Goal: Information Seeking & Learning: Find specific fact

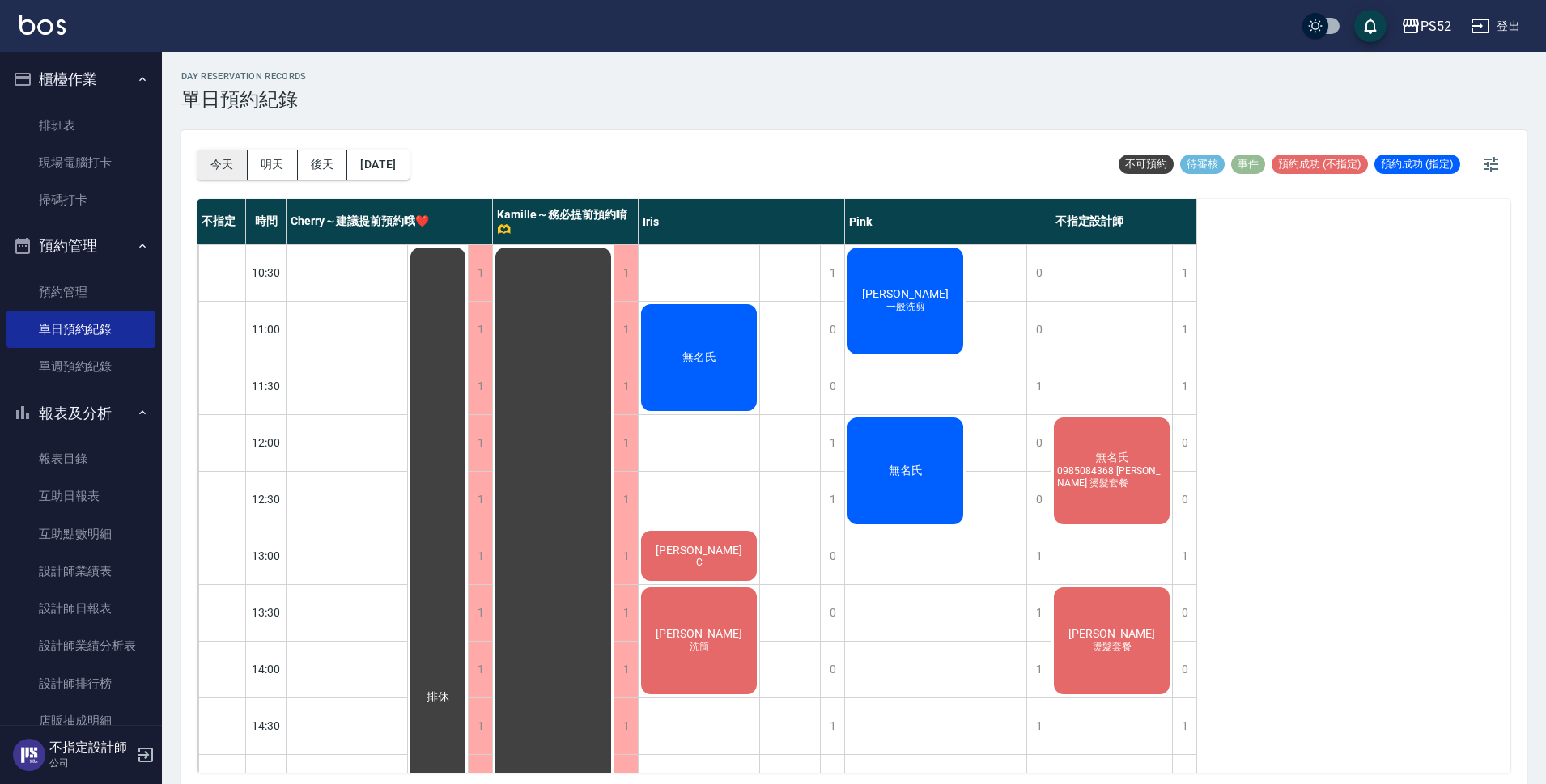
click at [227, 167] on button "今天" at bounding box center [222, 164] width 50 height 30
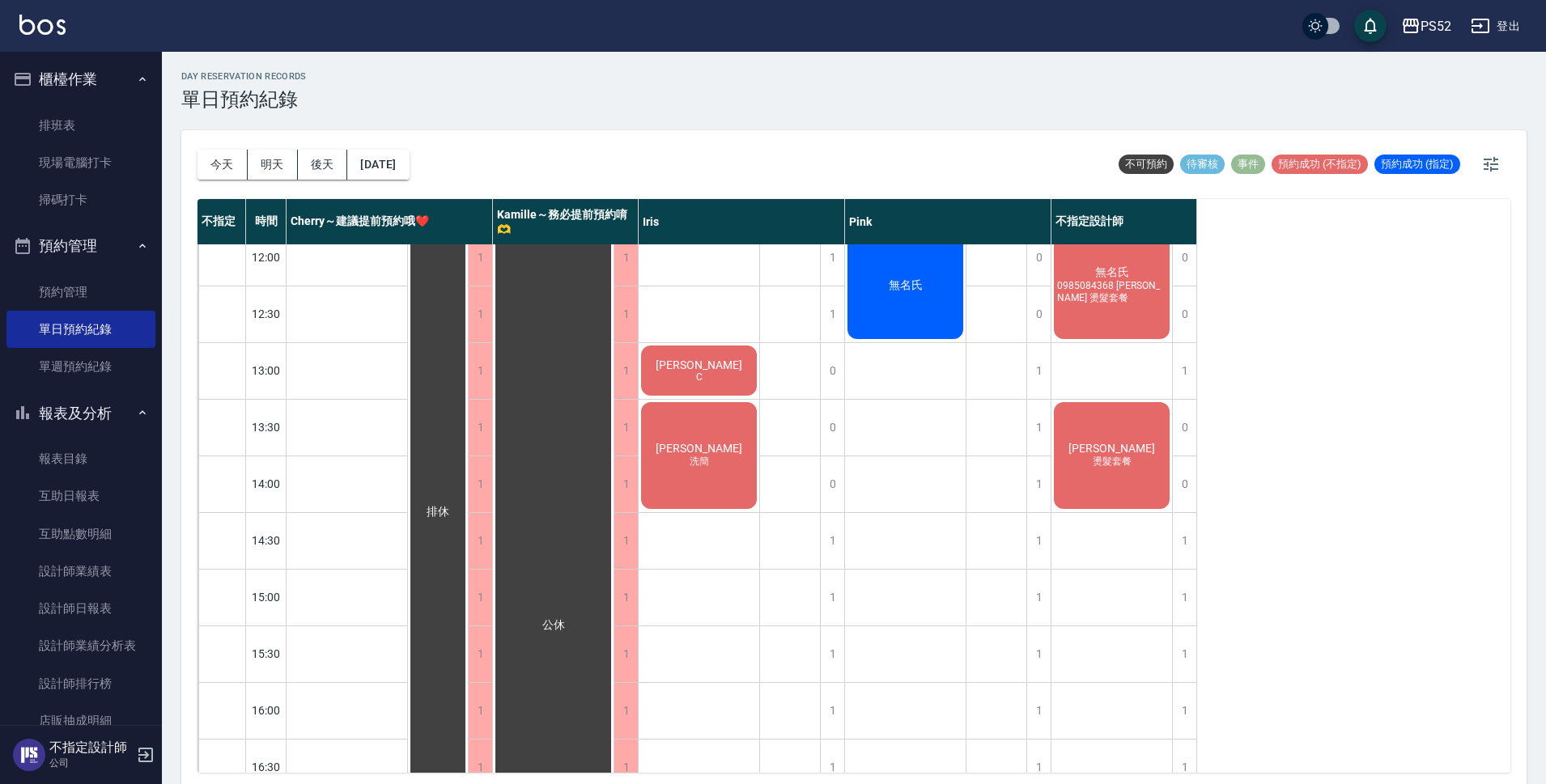
scroll to position [160, 0]
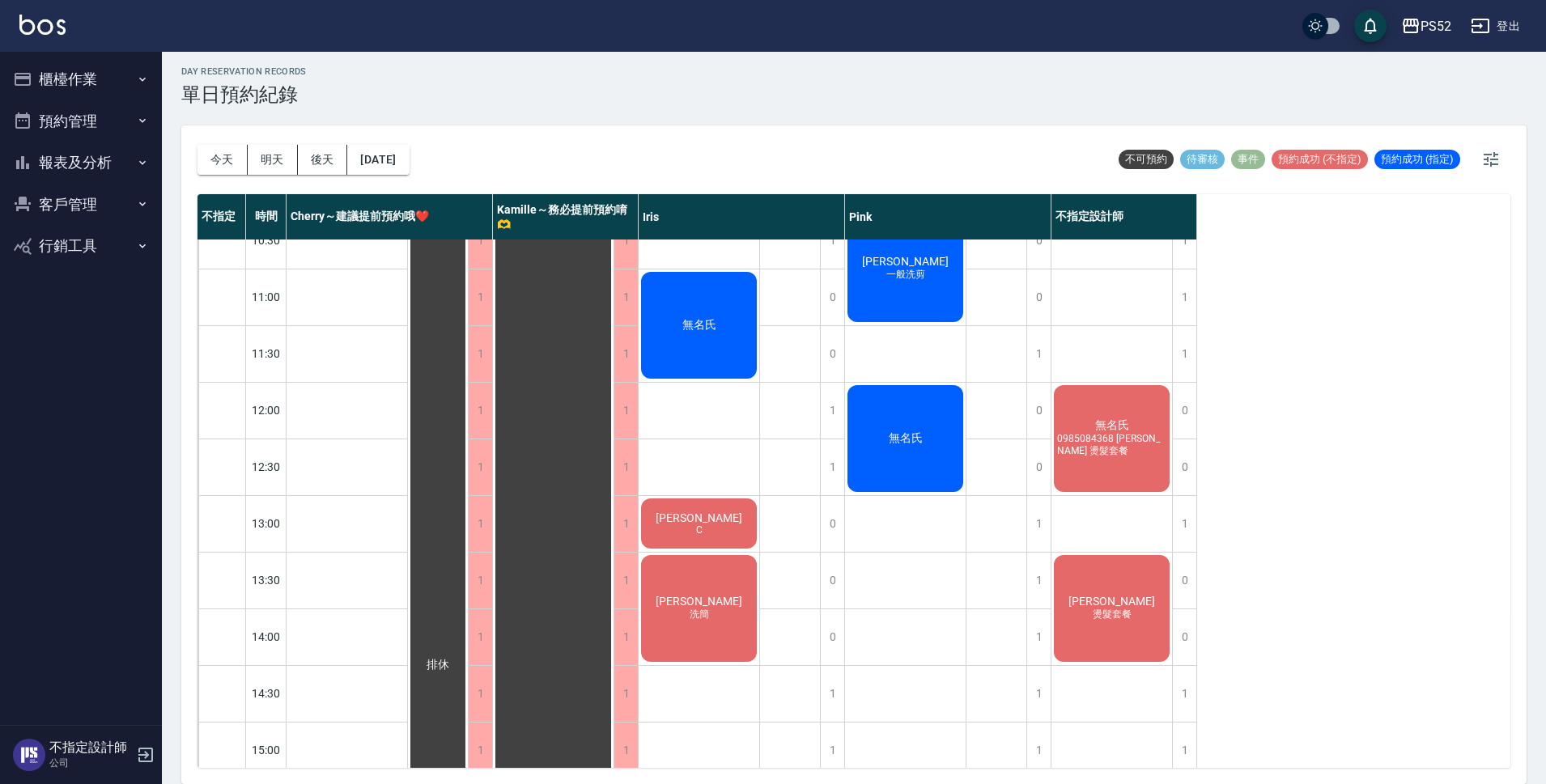
scroll to position [26, 0]
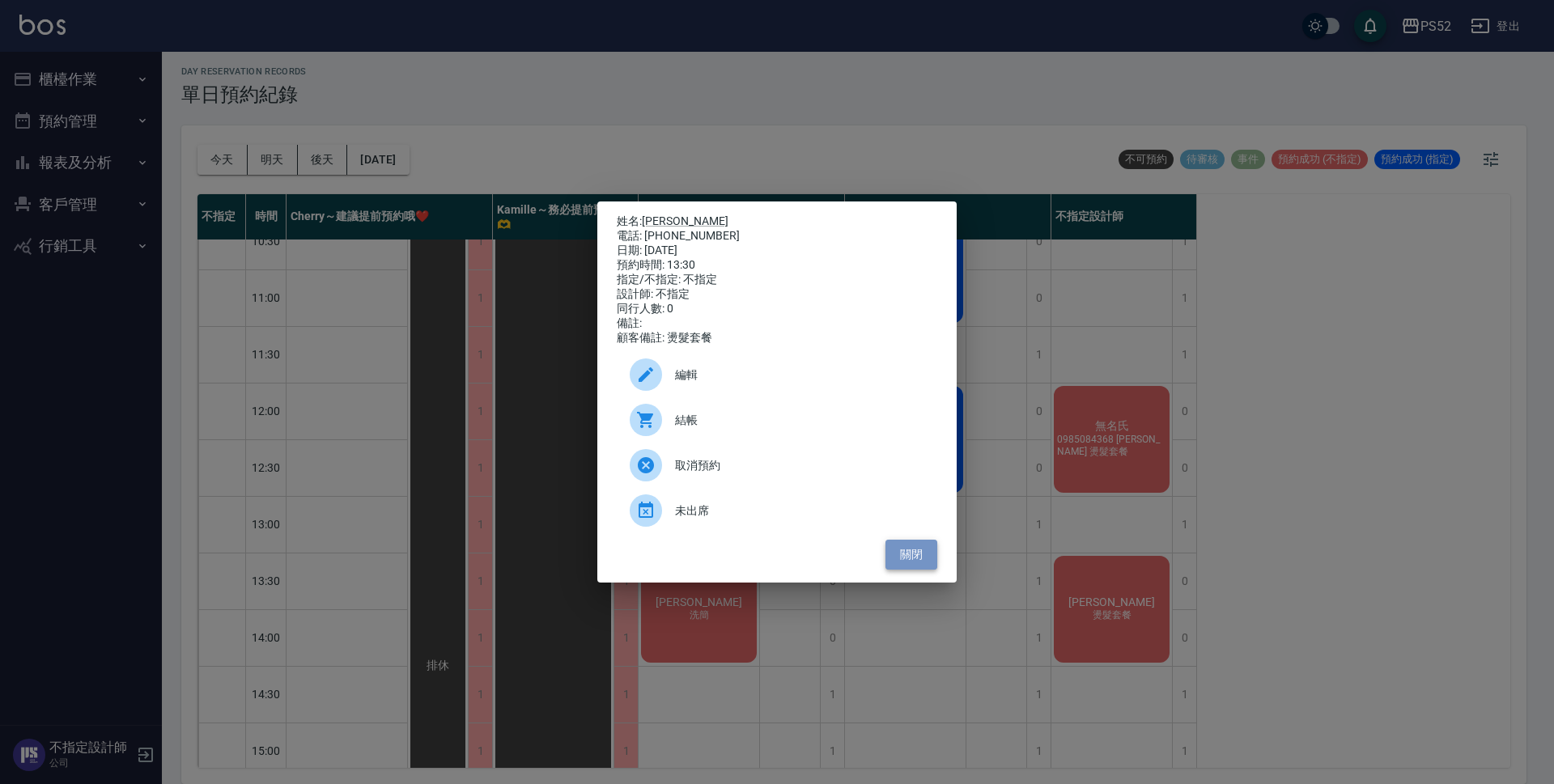
click at [899, 563] on button "關閉" at bounding box center [911, 554] width 52 height 30
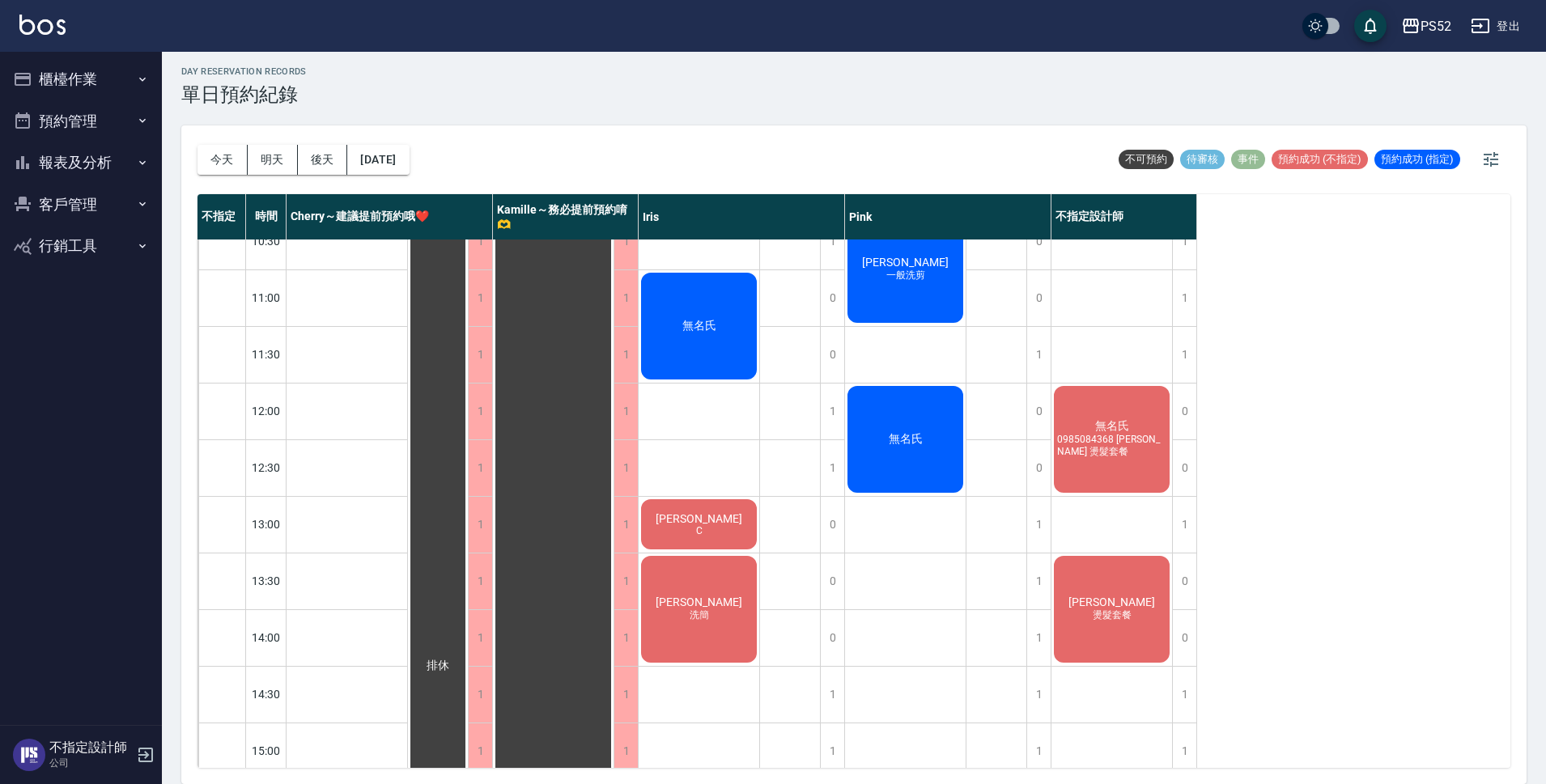
click at [60, 252] on button "行銷工具" at bounding box center [81, 245] width 149 height 42
click at [88, 185] on button "客戶管理" at bounding box center [81, 204] width 149 height 42
click at [88, 244] on link "客戶列表" at bounding box center [81, 250] width 149 height 37
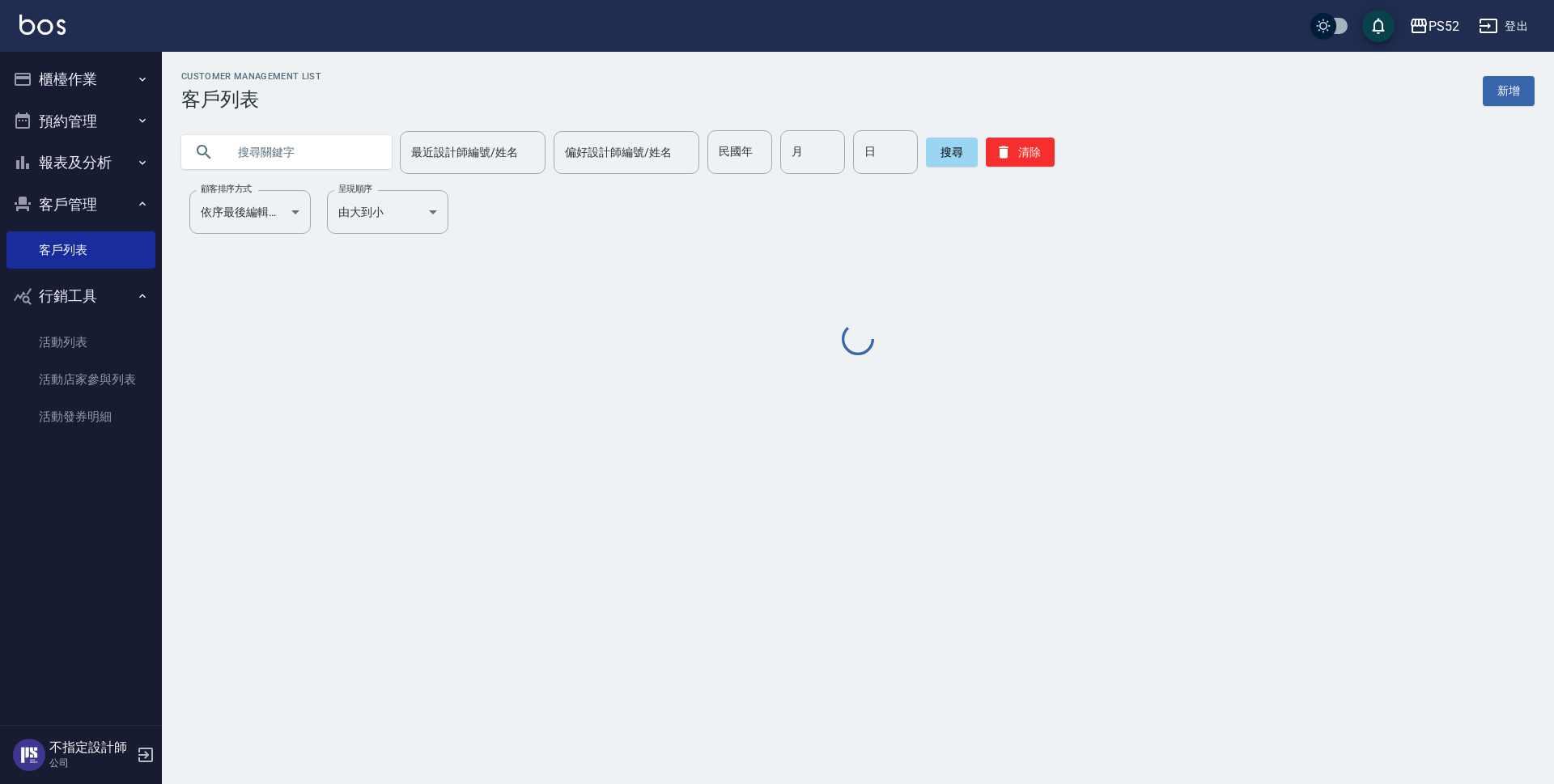
click at [260, 152] on input "text" at bounding box center [302, 152] width 152 height 43
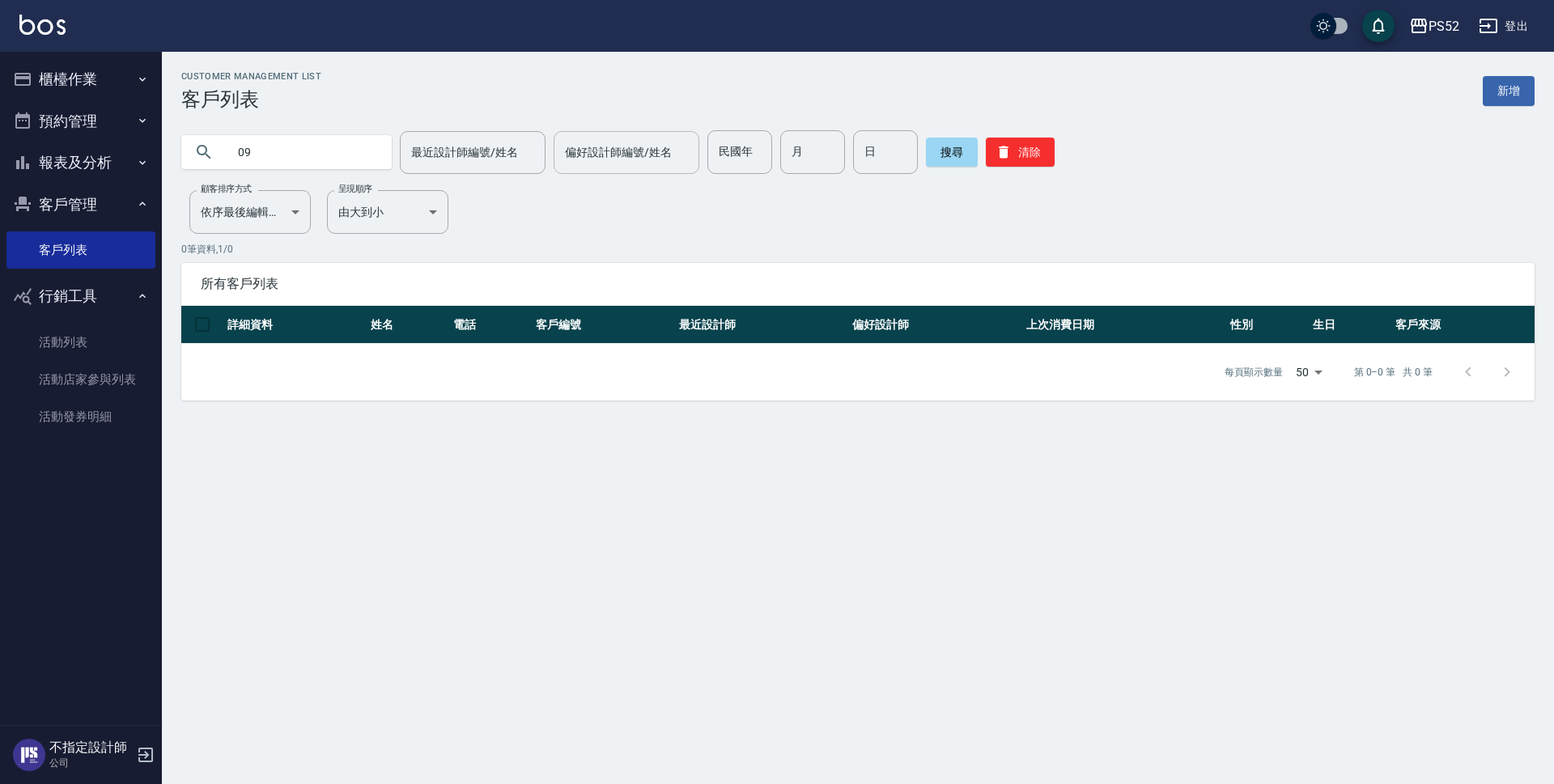
type input "0"
type input "0919792947"
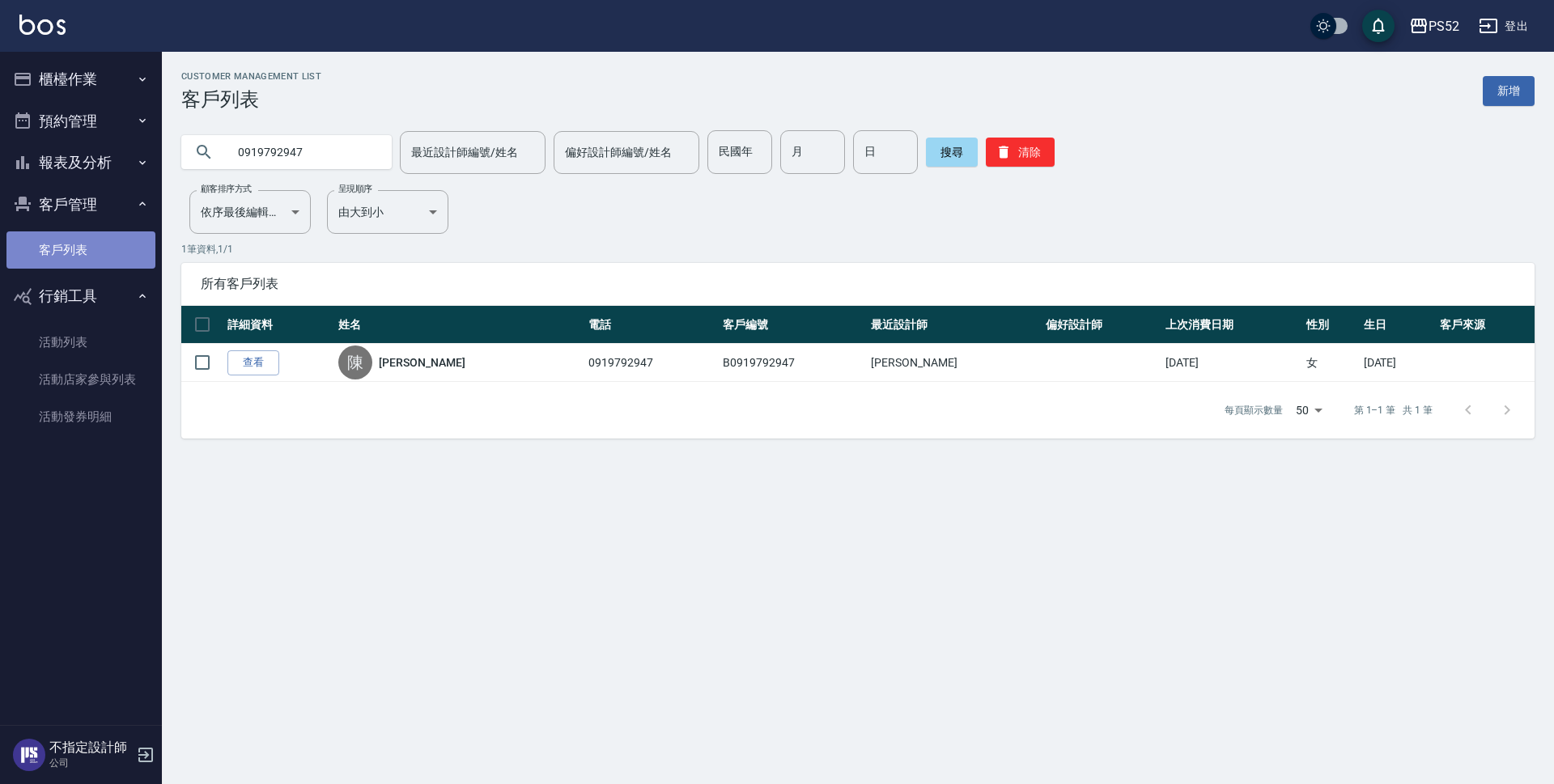
click at [135, 245] on link "客戶列表" at bounding box center [81, 250] width 149 height 37
click at [108, 143] on button "報表及分析" at bounding box center [81, 162] width 149 height 42
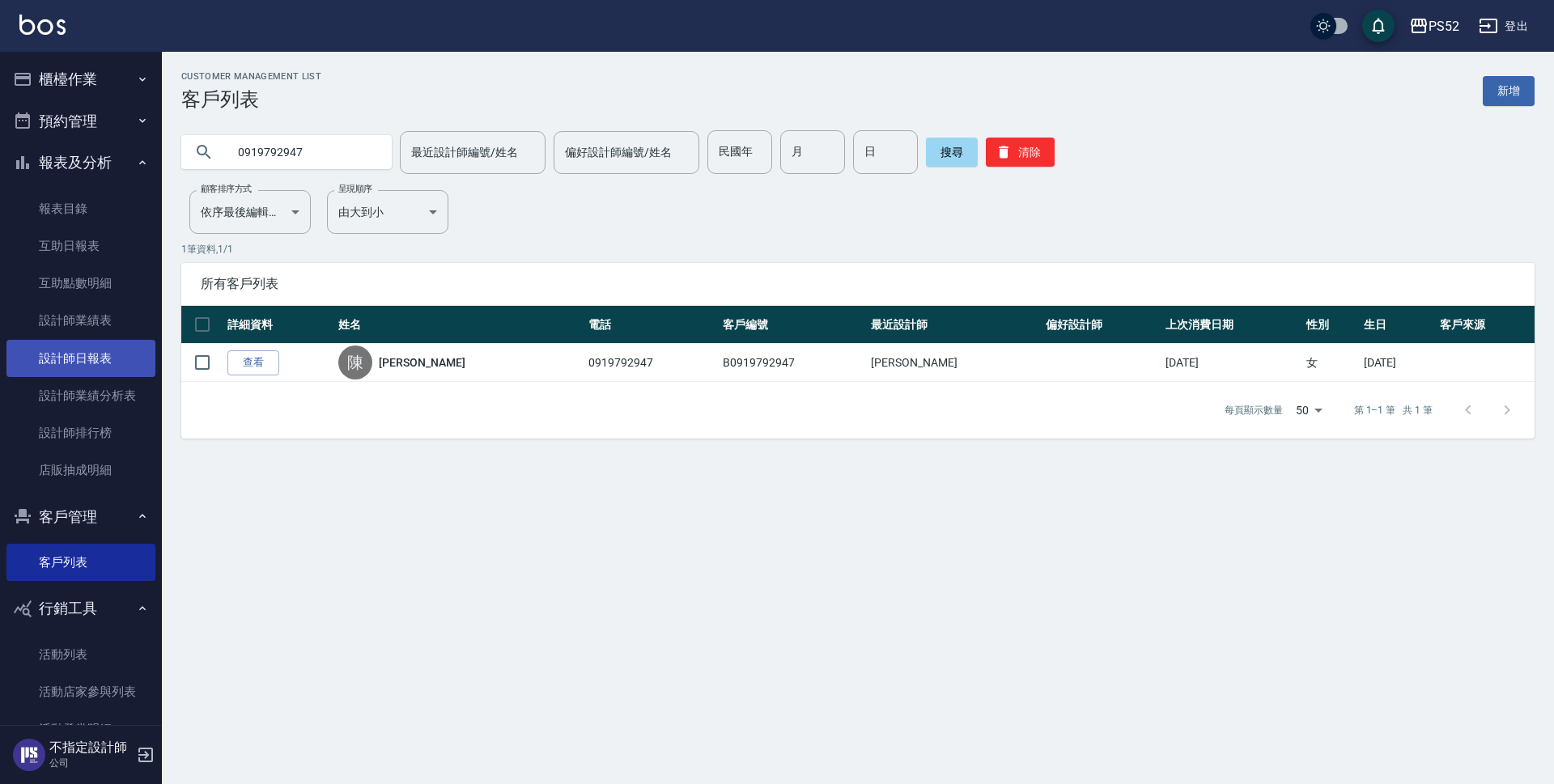
click at [89, 349] on link "設計師日報表" at bounding box center [81, 358] width 149 height 37
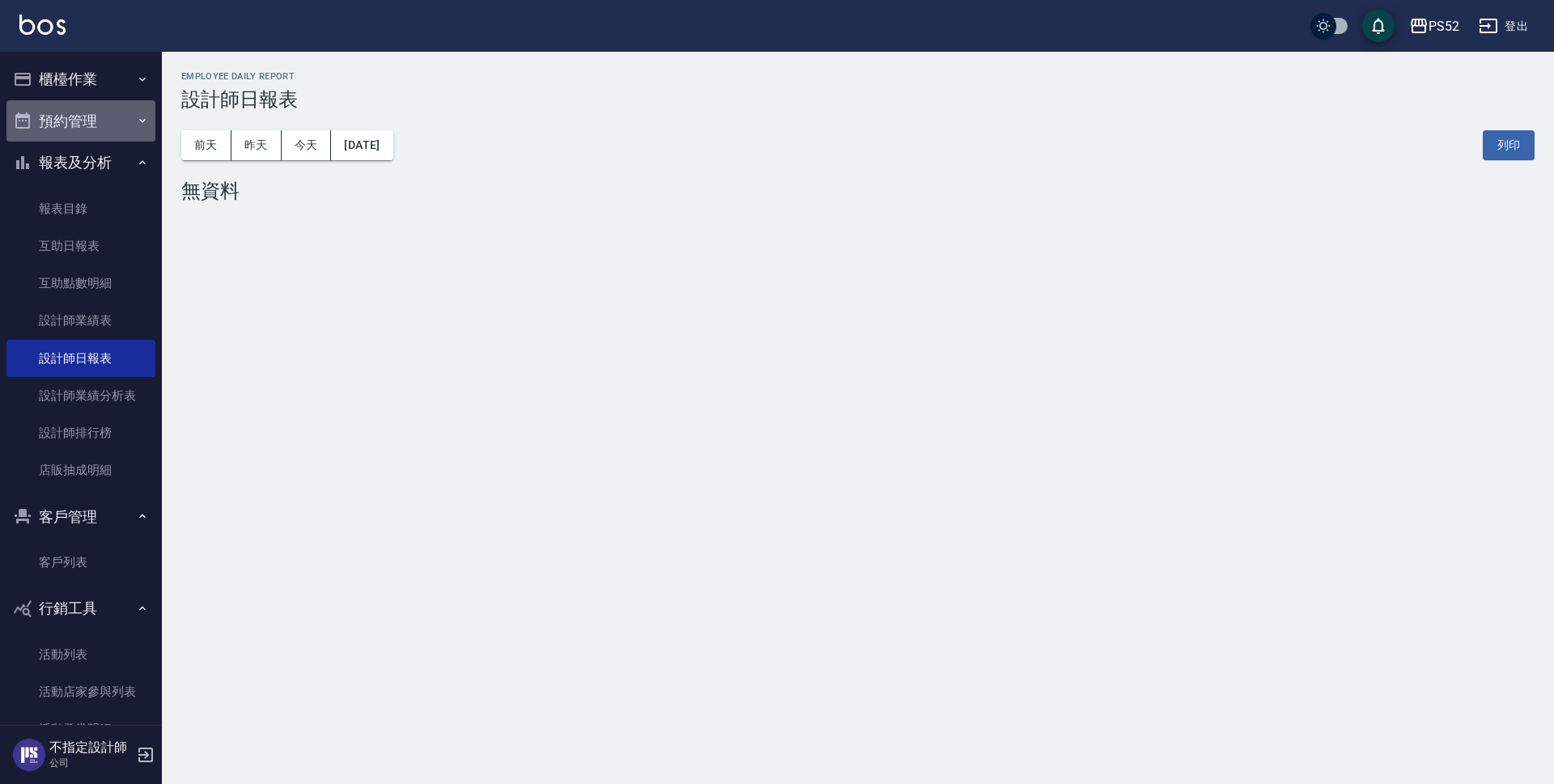
click at [89, 117] on button "預約管理" at bounding box center [81, 121] width 149 height 42
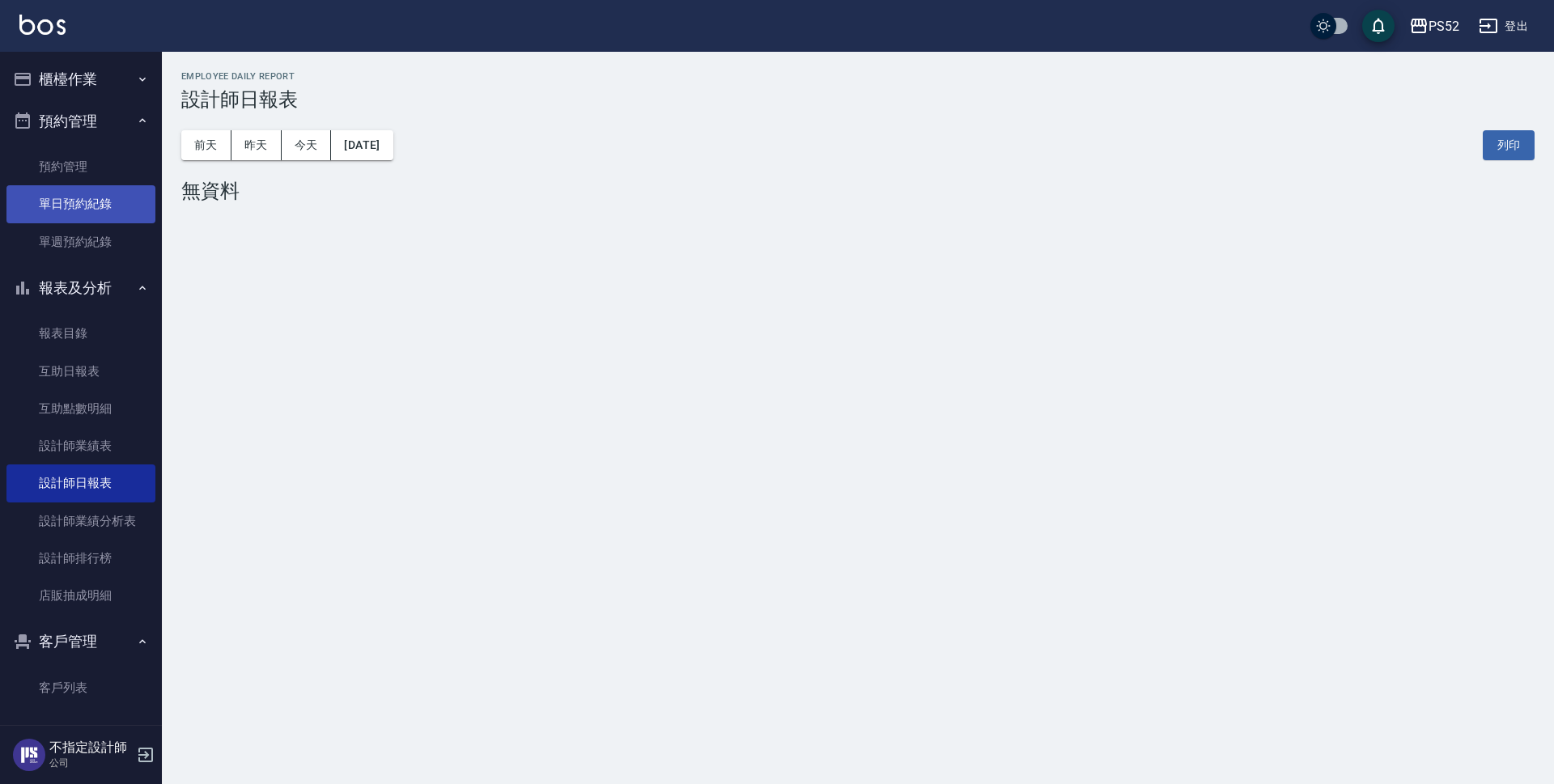
click at [81, 209] on link "單日預約紀錄" at bounding box center [81, 204] width 149 height 37
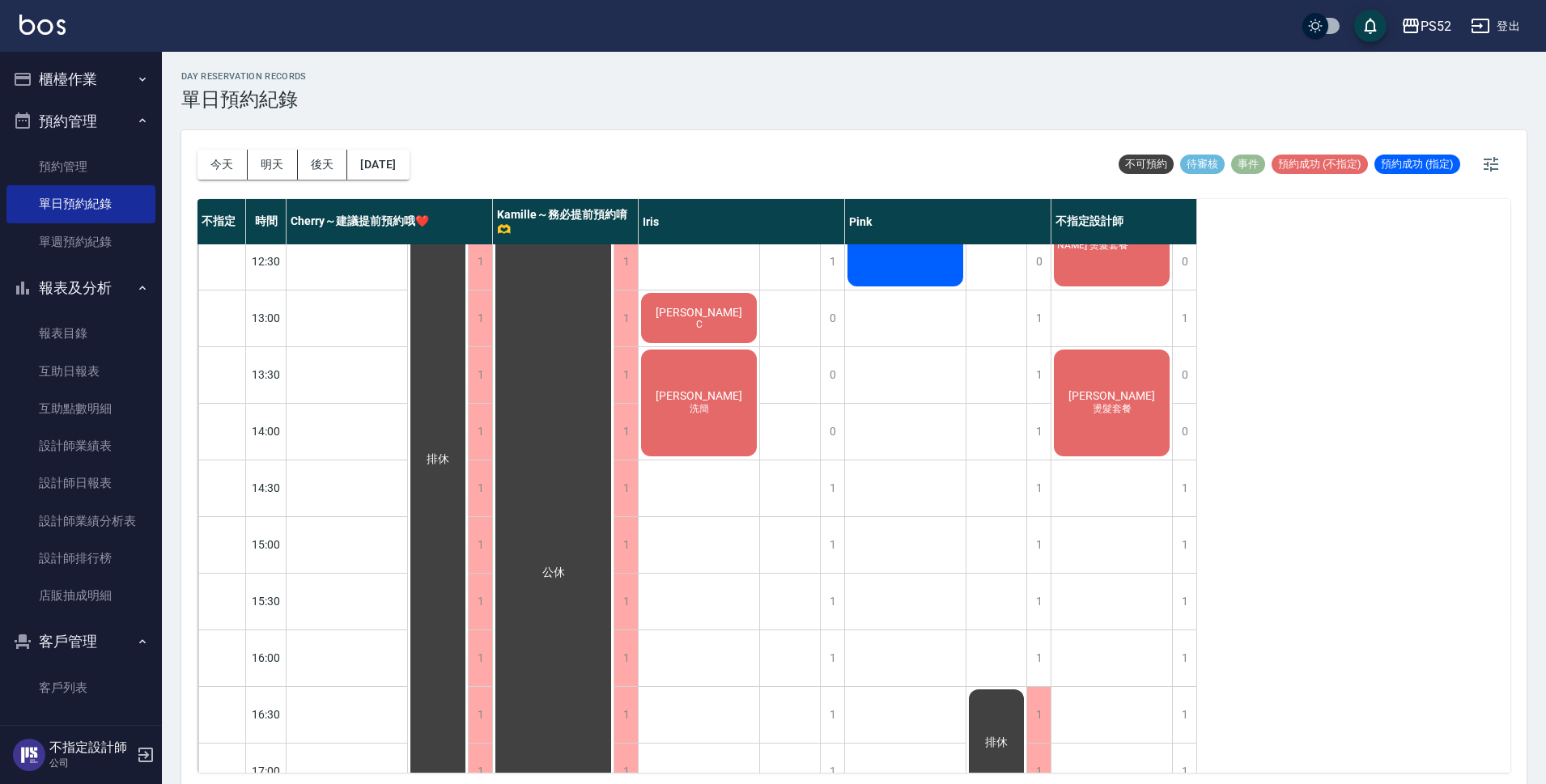
scroll to position [243, 0]
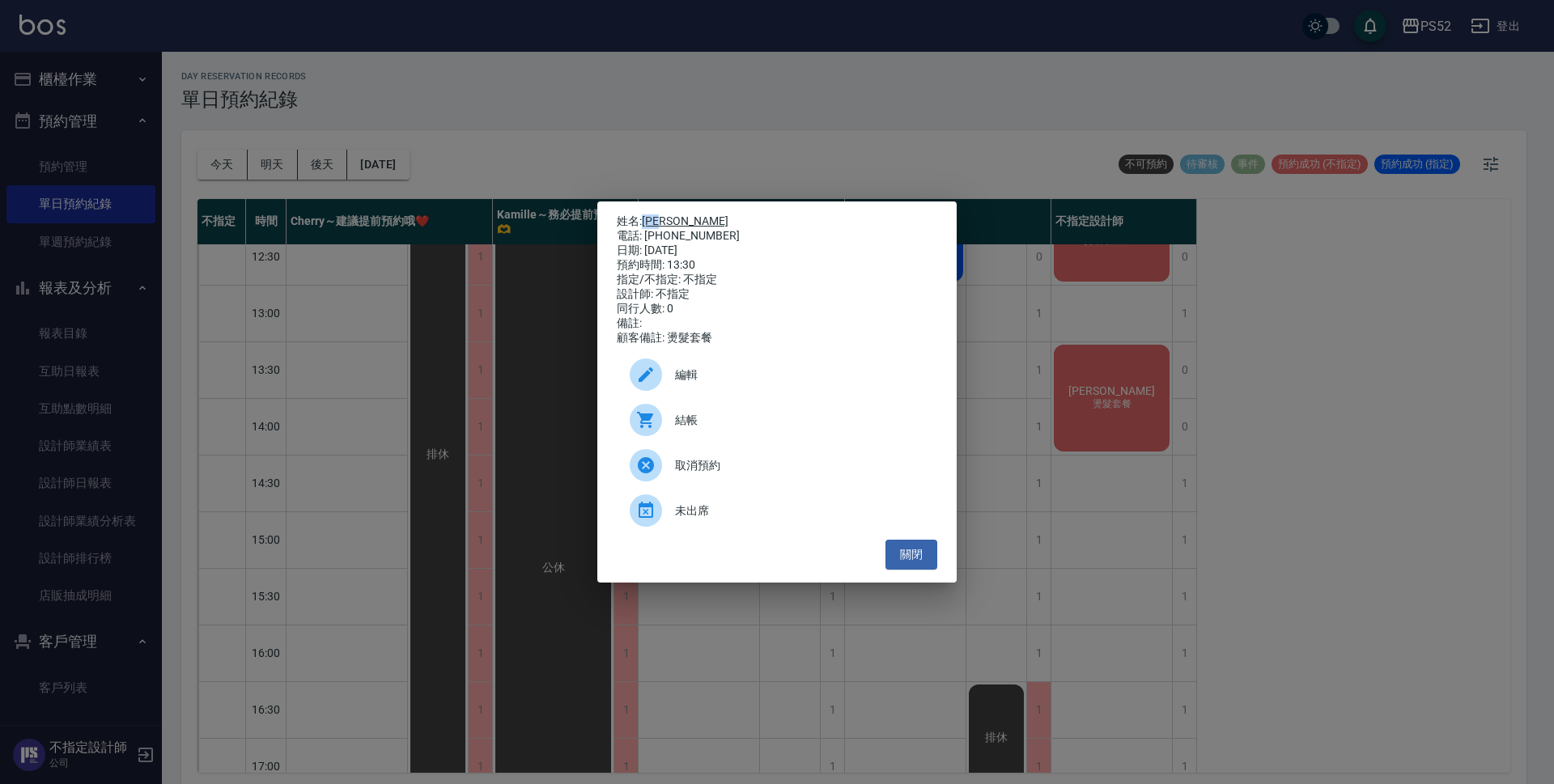
drag, startPoint x: 685, startPoint y: 215, endPoint x: 647, endPoint y: 215, distance: 38.0
click at [647, 215] on p "姓名: 林幸樺" at bounding box center [777, 221] width 320 height 14
copy link "[PERSON_NAME]"
click at [903, 552] on button "關閉" at bounding box center [911, 554] width 52 height 30
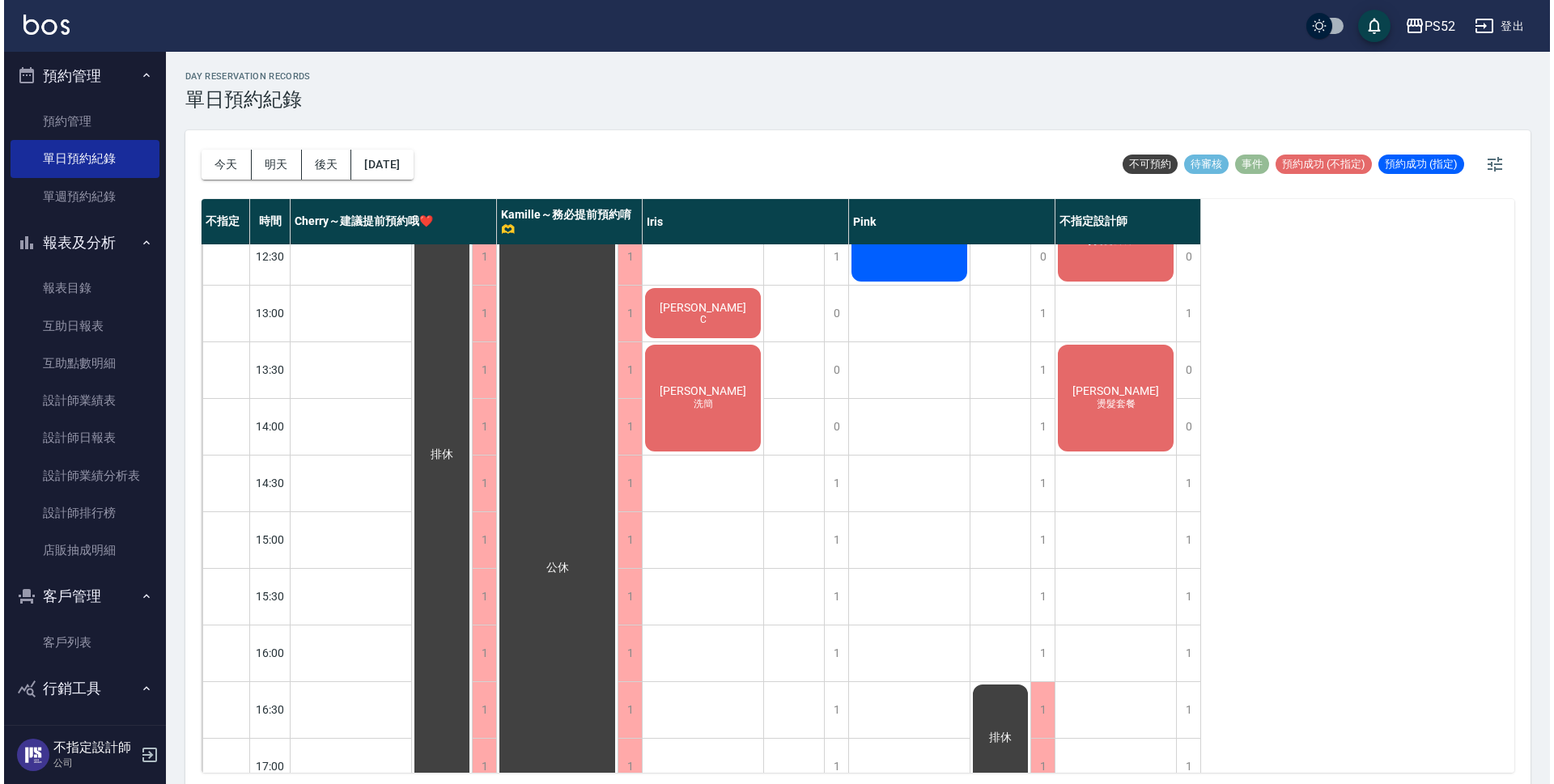
scroll to position [107, 0]
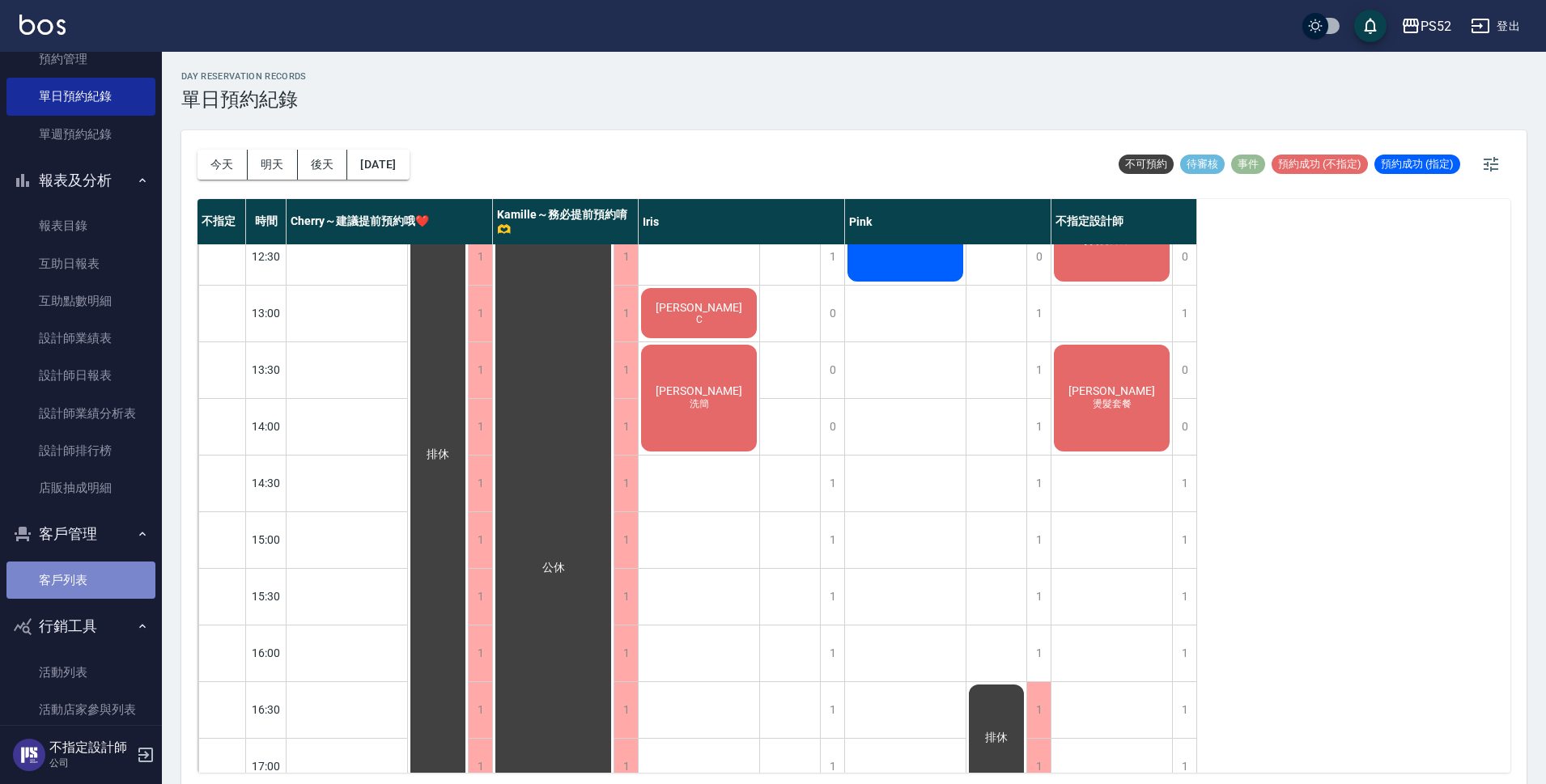
click at [83, 596] on link "客戶列表" at bounding box center [81, 581] width 149 height 37
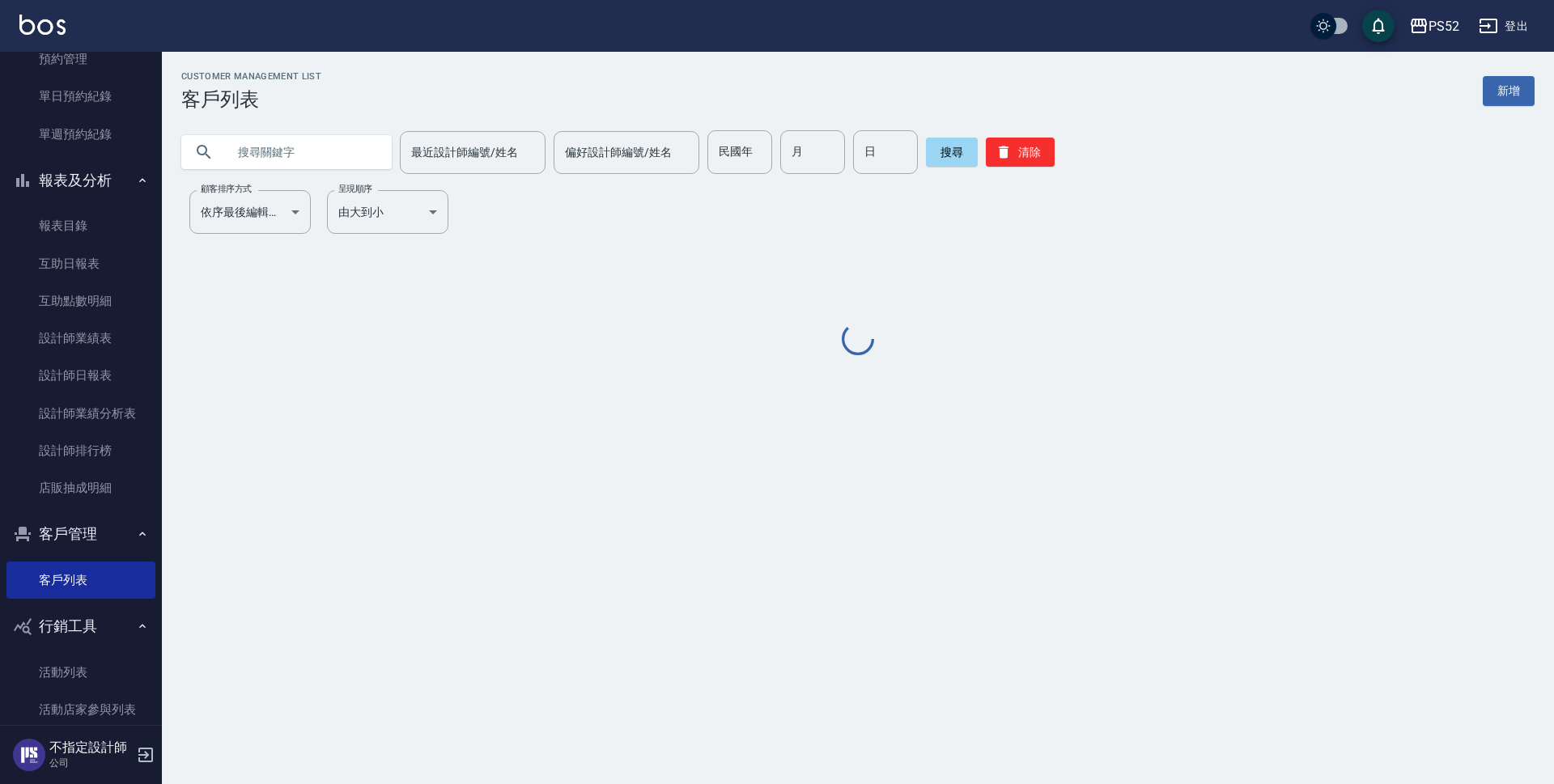
click at [324, 156] on input "text" at bounding box center [302, 152] width 152 height 43
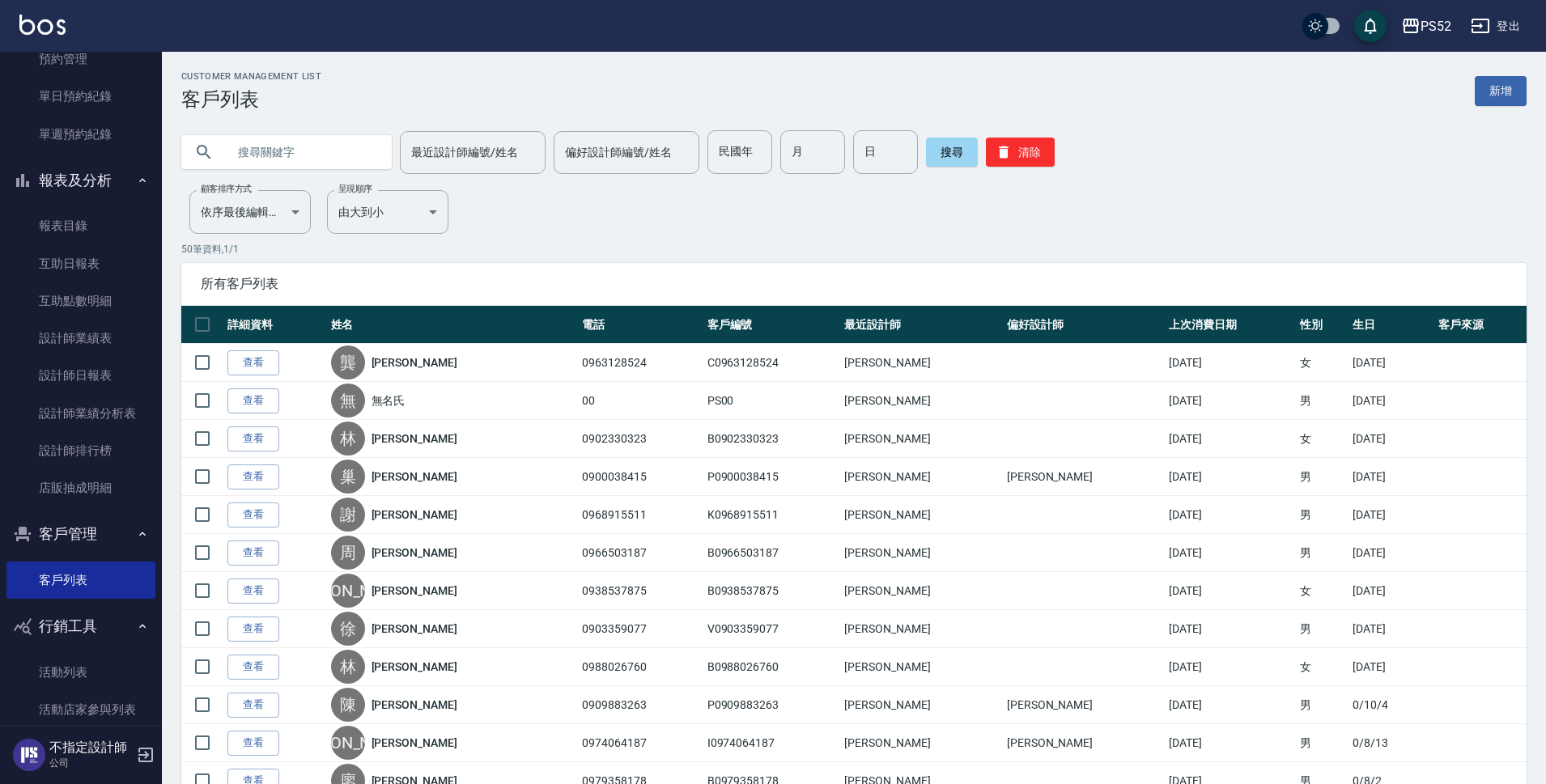
paste input "[PERSON_NAME]"
type input "[PERSON_NAME]"
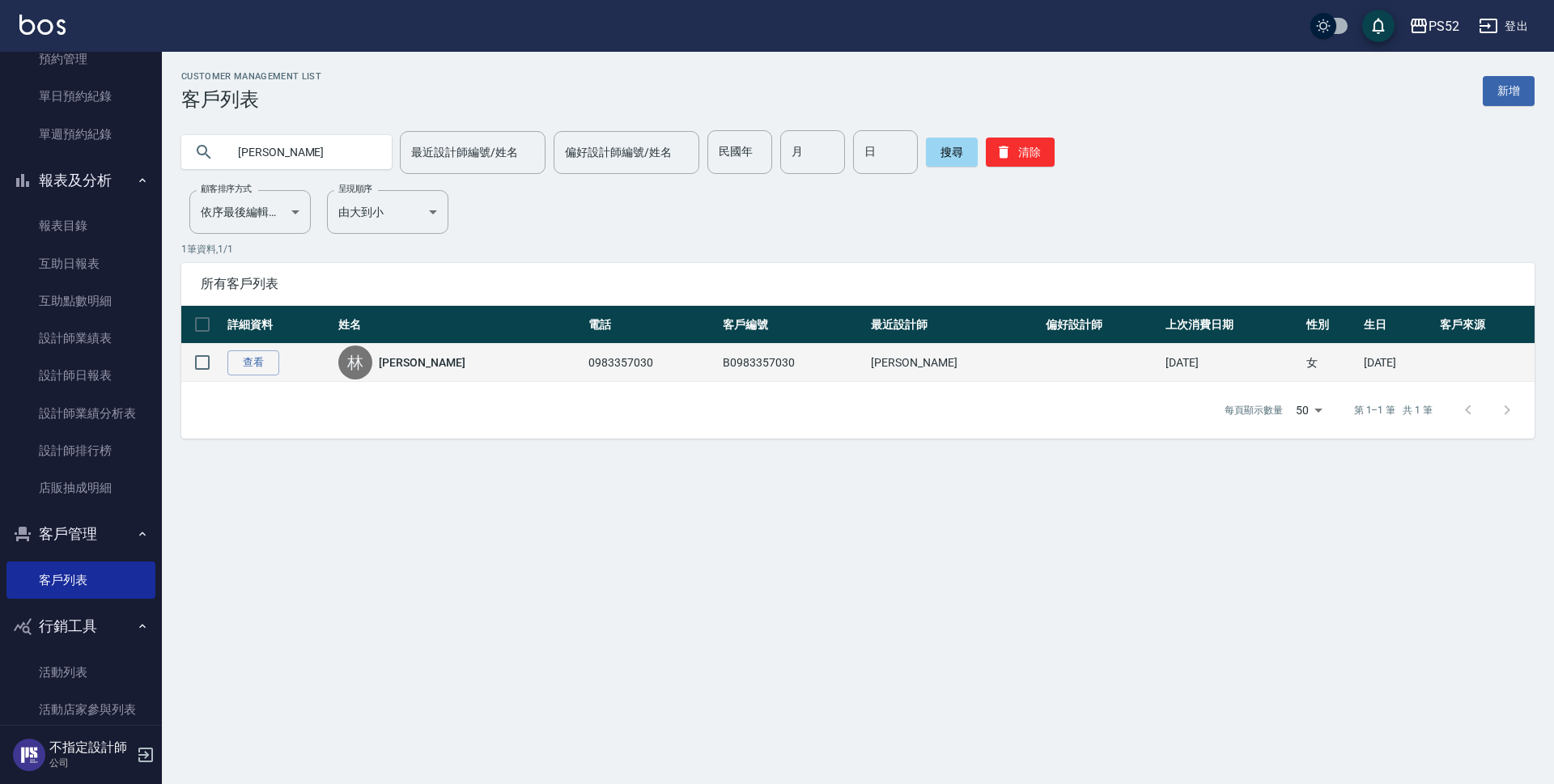
click at [407, 363] on link "[PERSON_NAME]" at bounding box center [421, 362] width 86 height 16
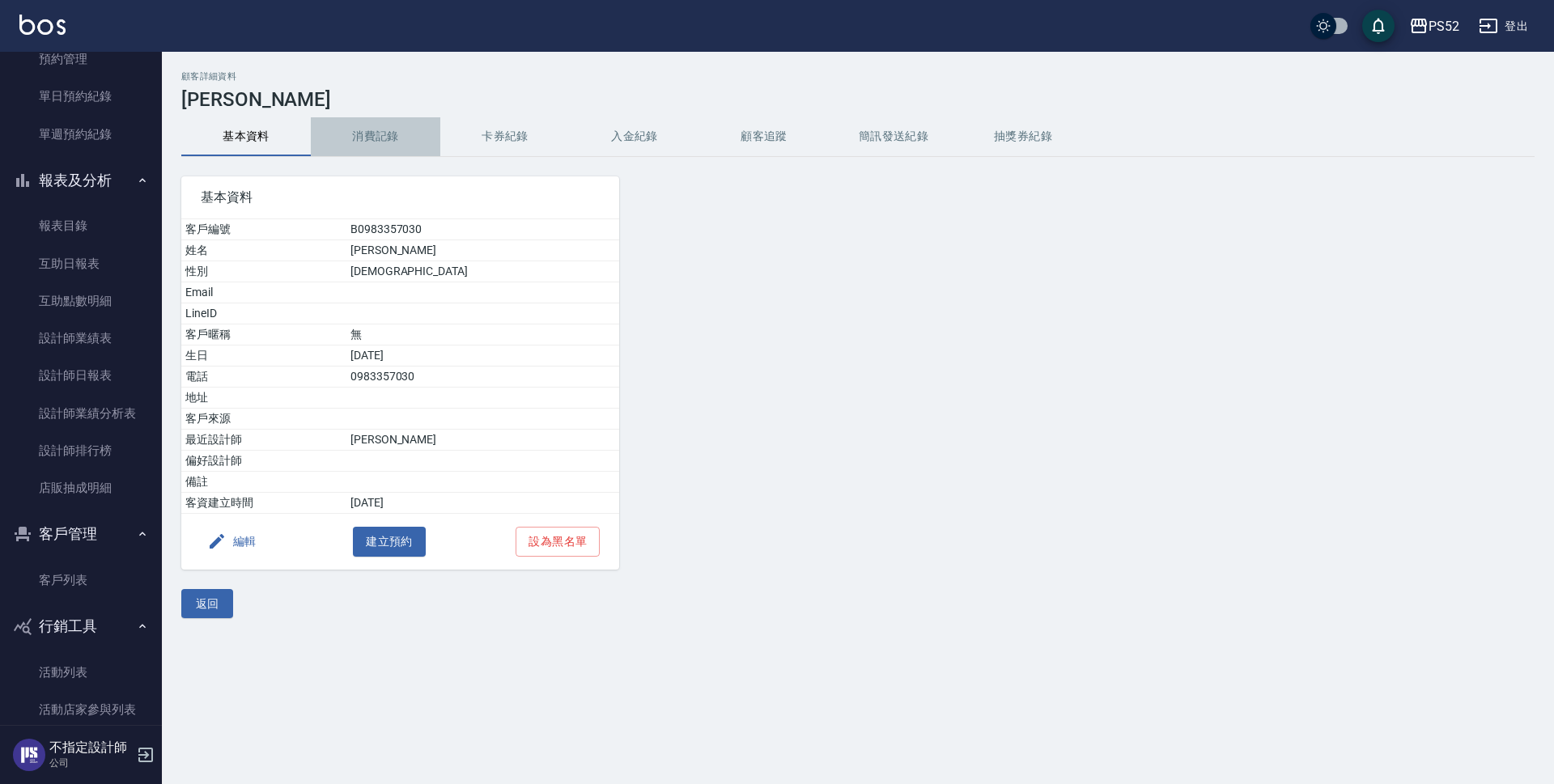
click at [353, 134] on button "消費記錄" at bounding box center [376, 137] width 129 height 39
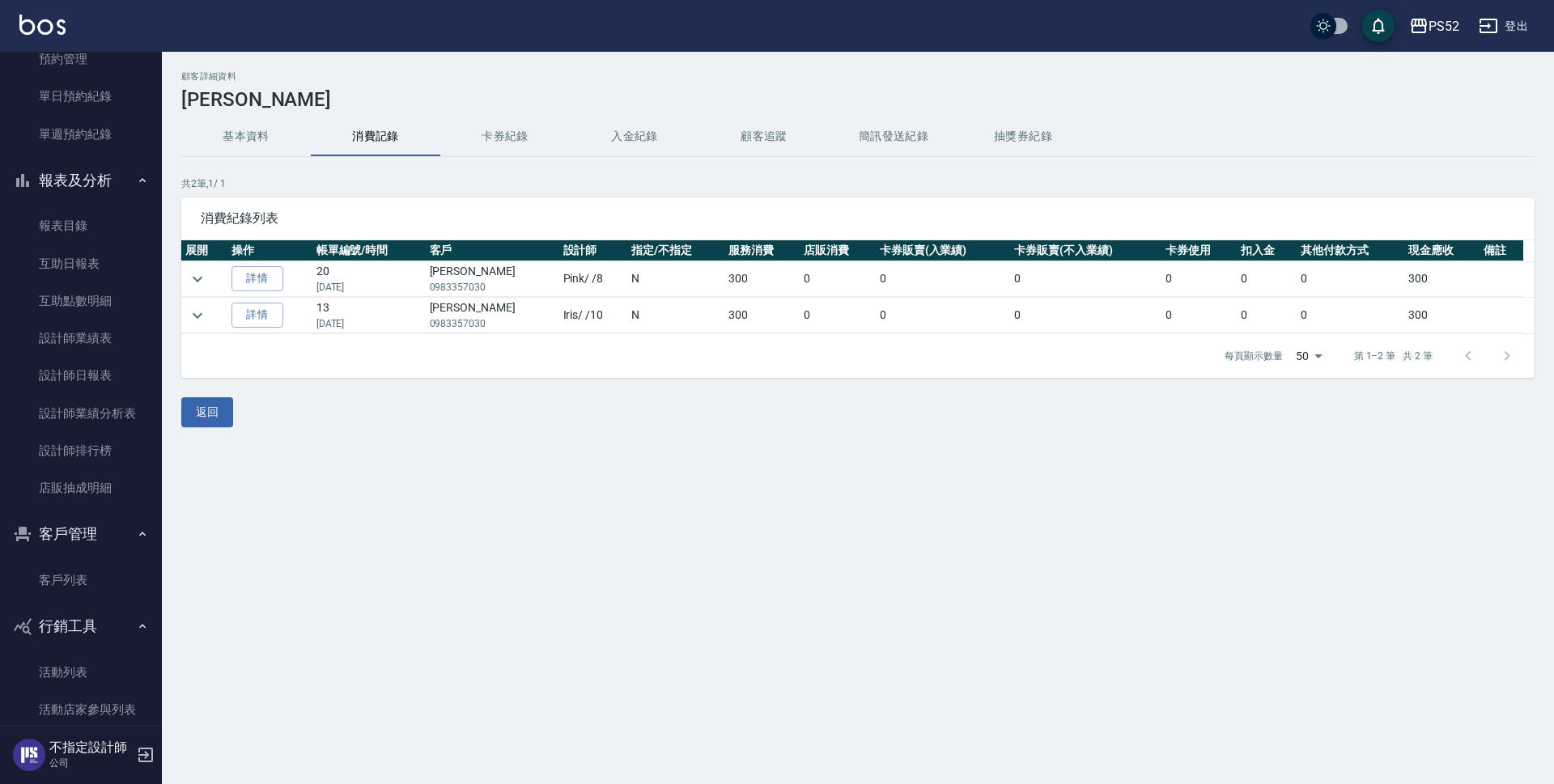
click at [273, 137] on button "基本資料" at bounding box center [246, 137] width 129 height 39
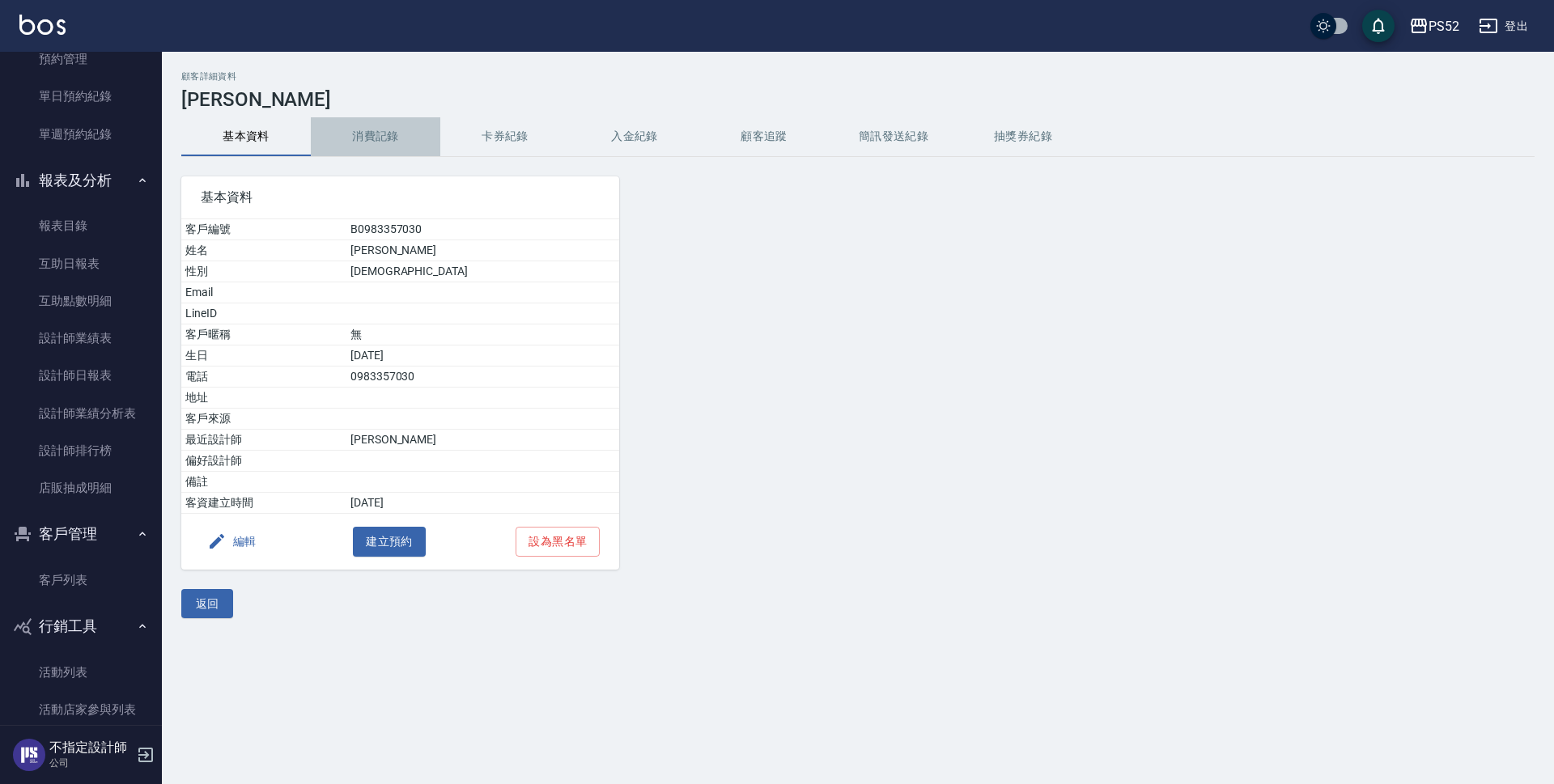
click at [349, 137] on button "消費記錄" at bounding box center [376, 137] width 129 height 39
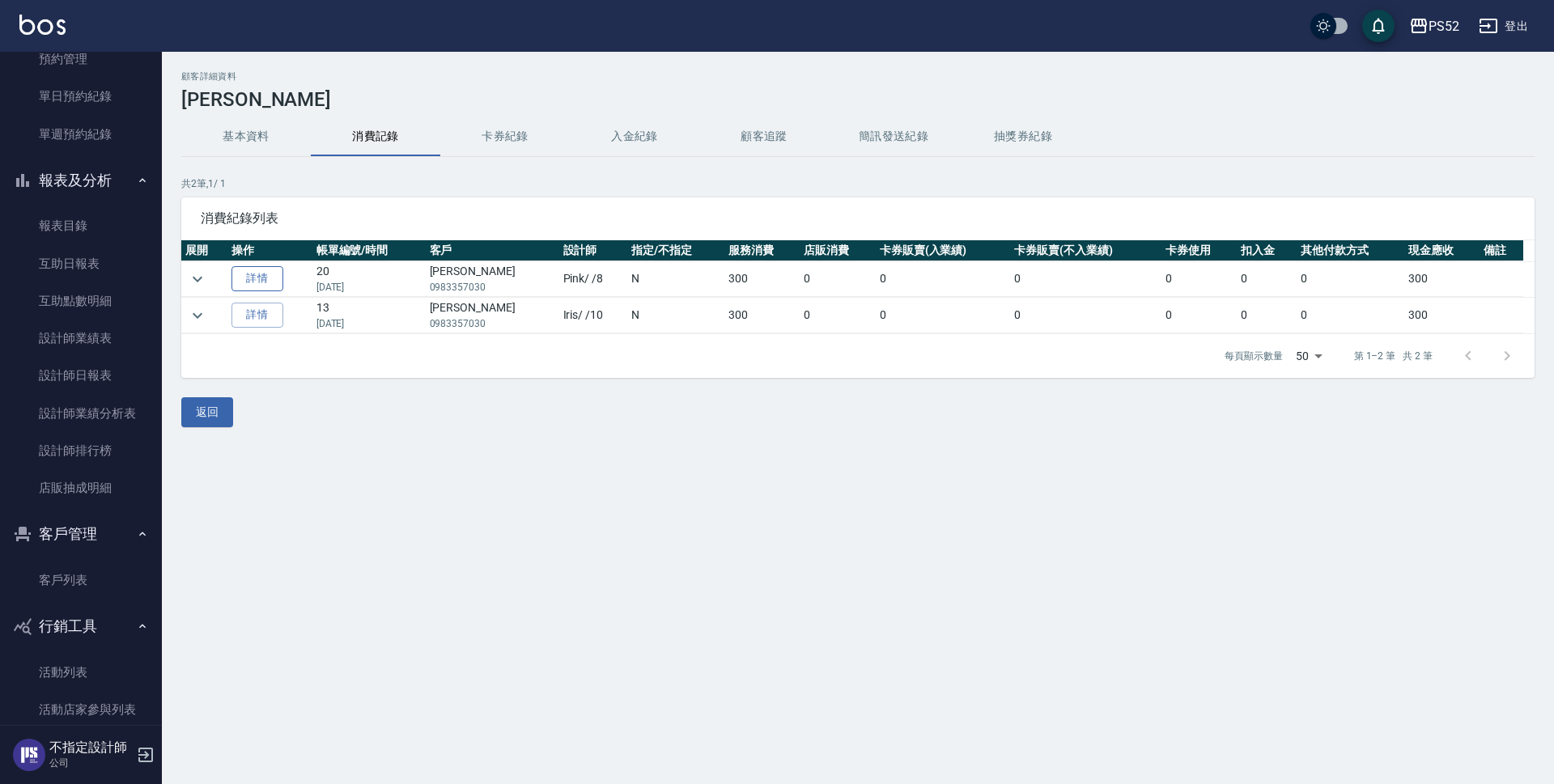
click at [267, 278] on link "詳情" at bounding box center [257, 278] width 52 height 25
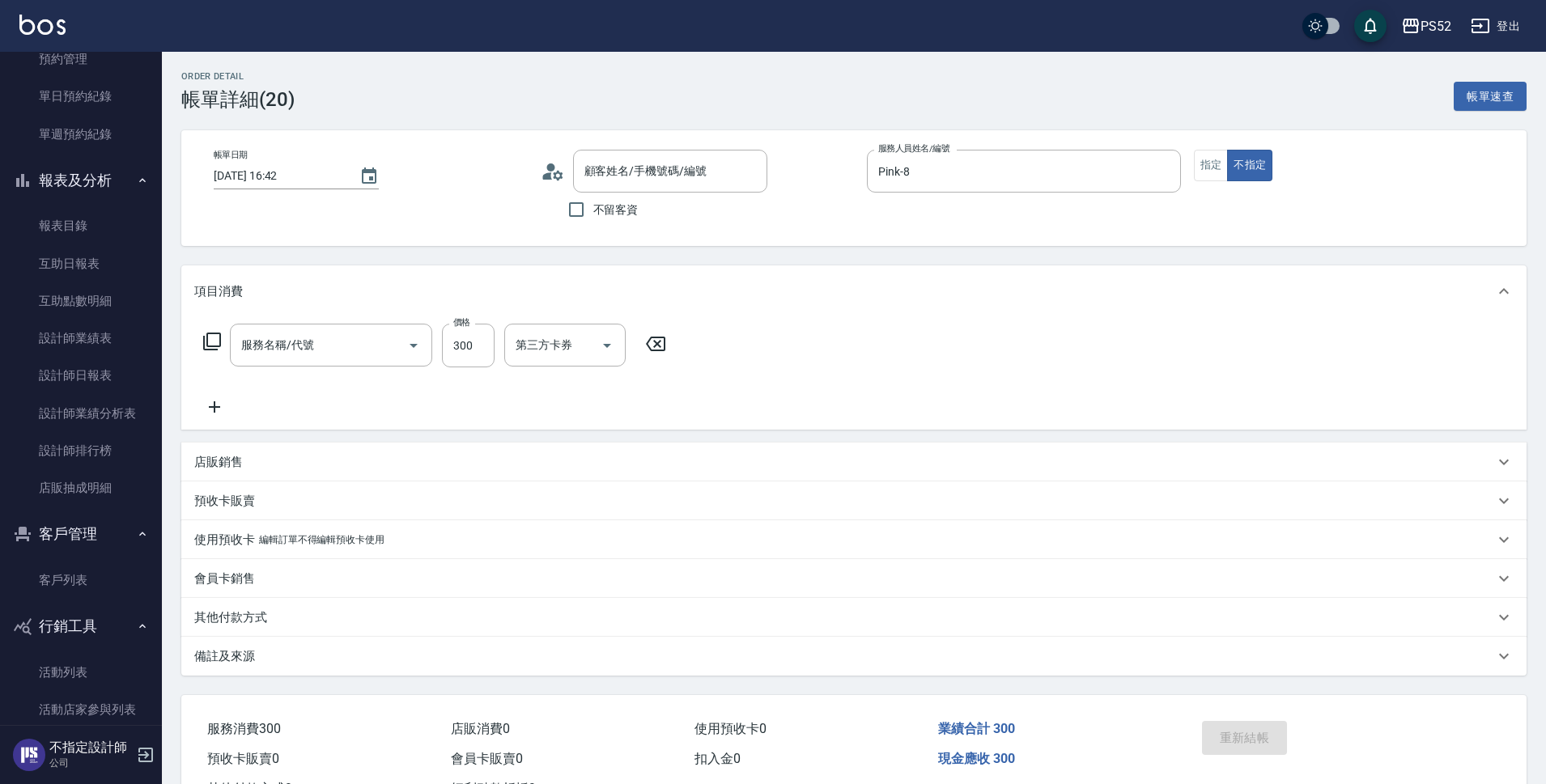
type input "2025/02/16 16:42"
type input "Pink-8"
type input "洗剪(C1)"
type input "林幸樺/0983357030/B0983357030"
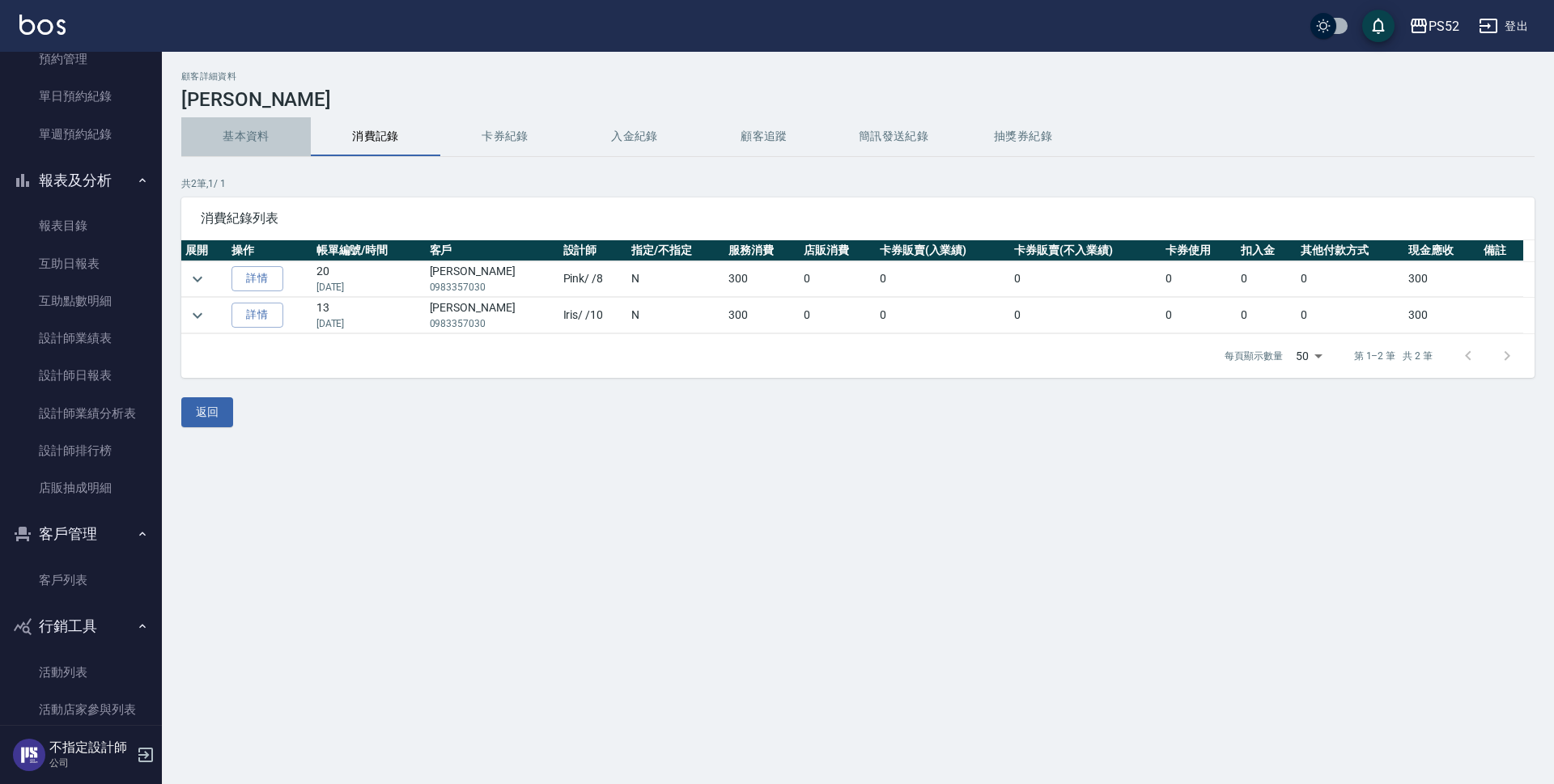
click at [248, 133] on button "基本資料" at bounding box center [246, 137] width 129 height 39
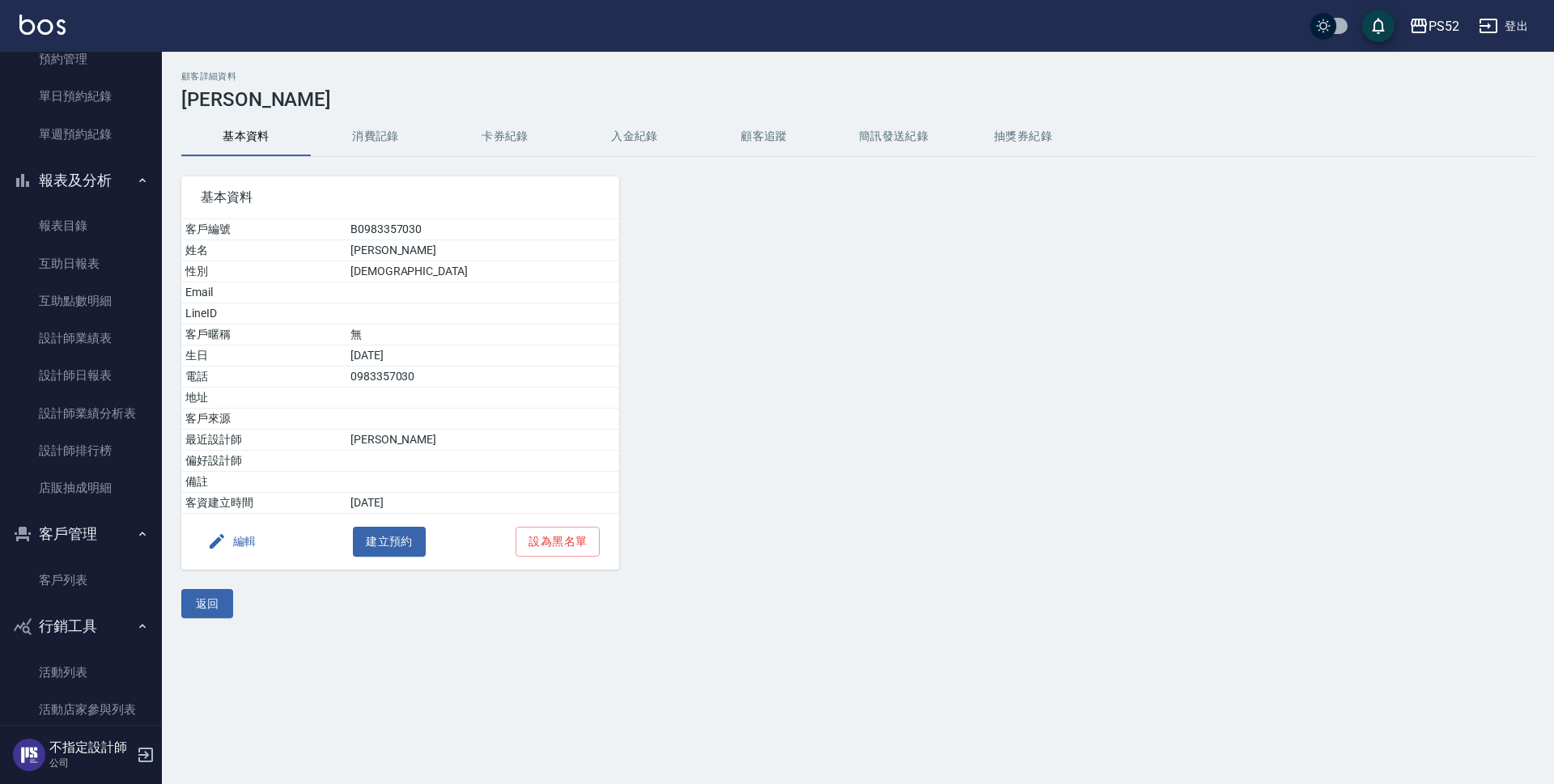
drag, startPoint x: 448, startPoint y: 253, endPoint x: 435, endPoint y: 247, distance: 14.3
click at [435, 247] on td "[PERSON_NAME]" at bounding box center [483, 250] width 272 height 21
drag, startPoint x: 399, startPoint y: 372, endPoint x: 465, endPoint y: 384, distance: 67.1
click at [465, 384] on td "0983357030" at bounding box center [483, 377] width 272 height 21
copy td "0983357030"
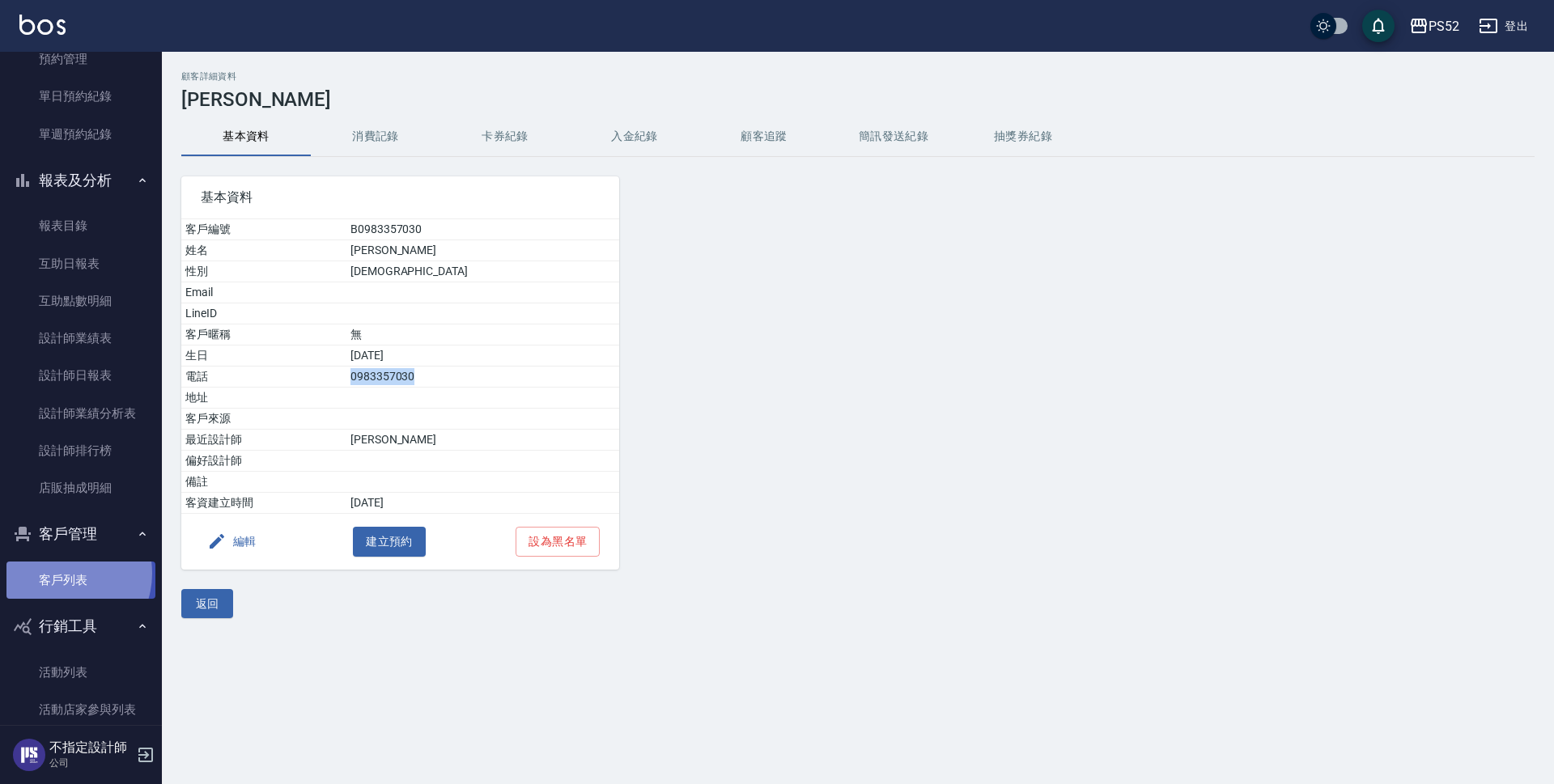
click at [59, 574] on link "客戶列表" at bounding box center [81, 581] width 149 height 37
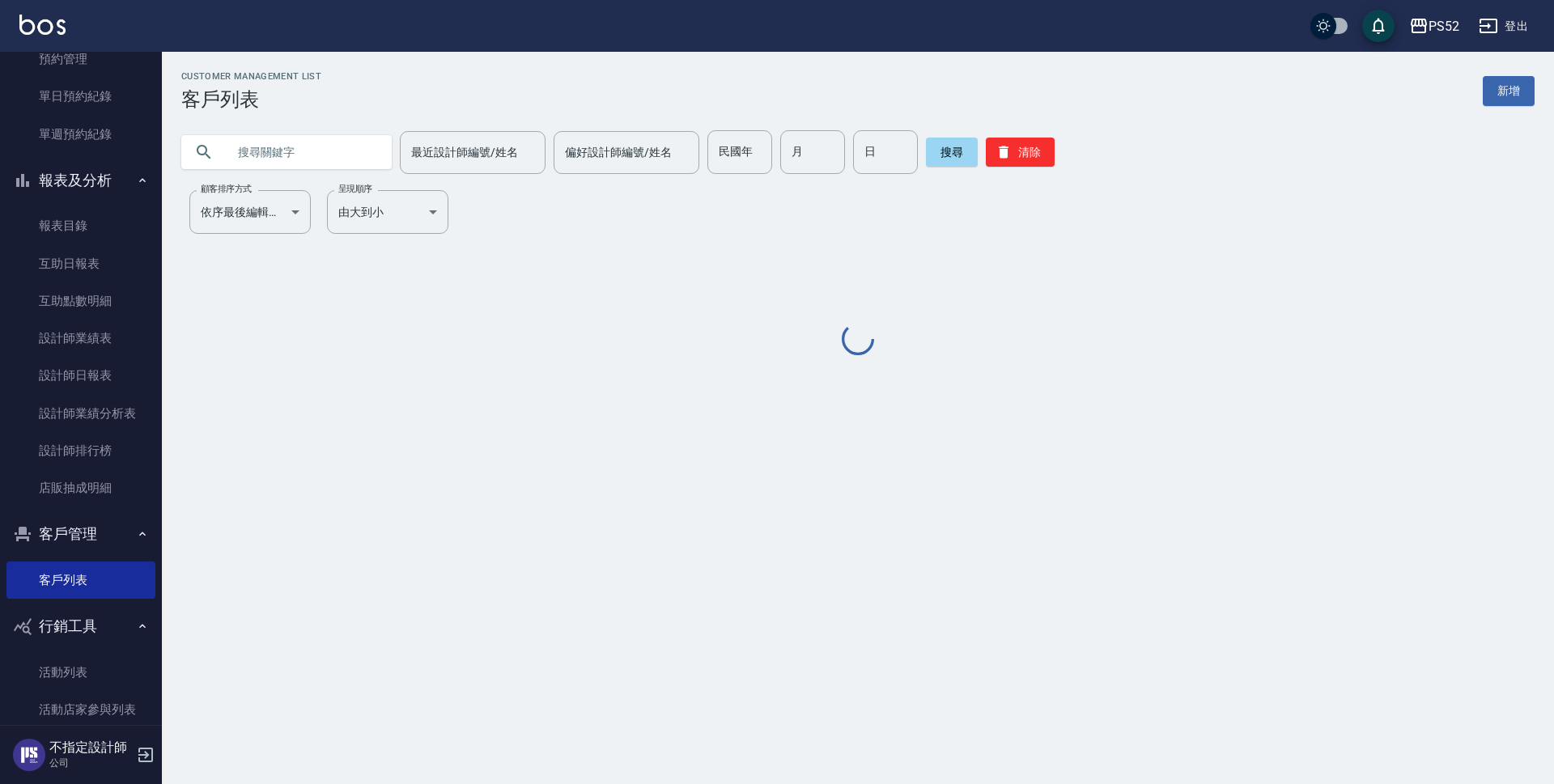
click at [288, 152] on input "text" at bounding box center [302, 152] width 152 height 43
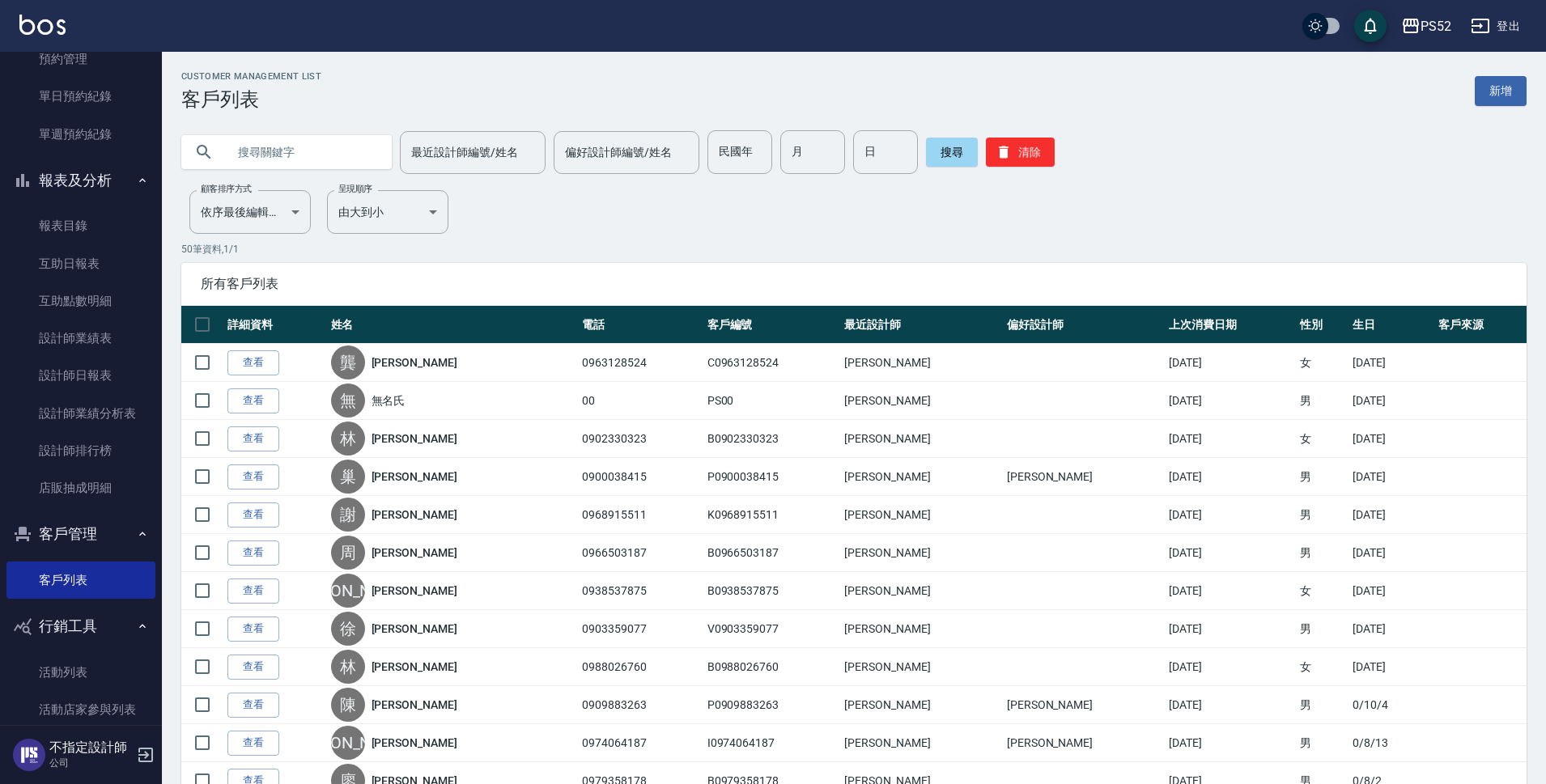
click at [291, 156] on input "text" at bounding box center [302, 152] width 152 height 43
paste input "0983357030"
type input "0983357030"
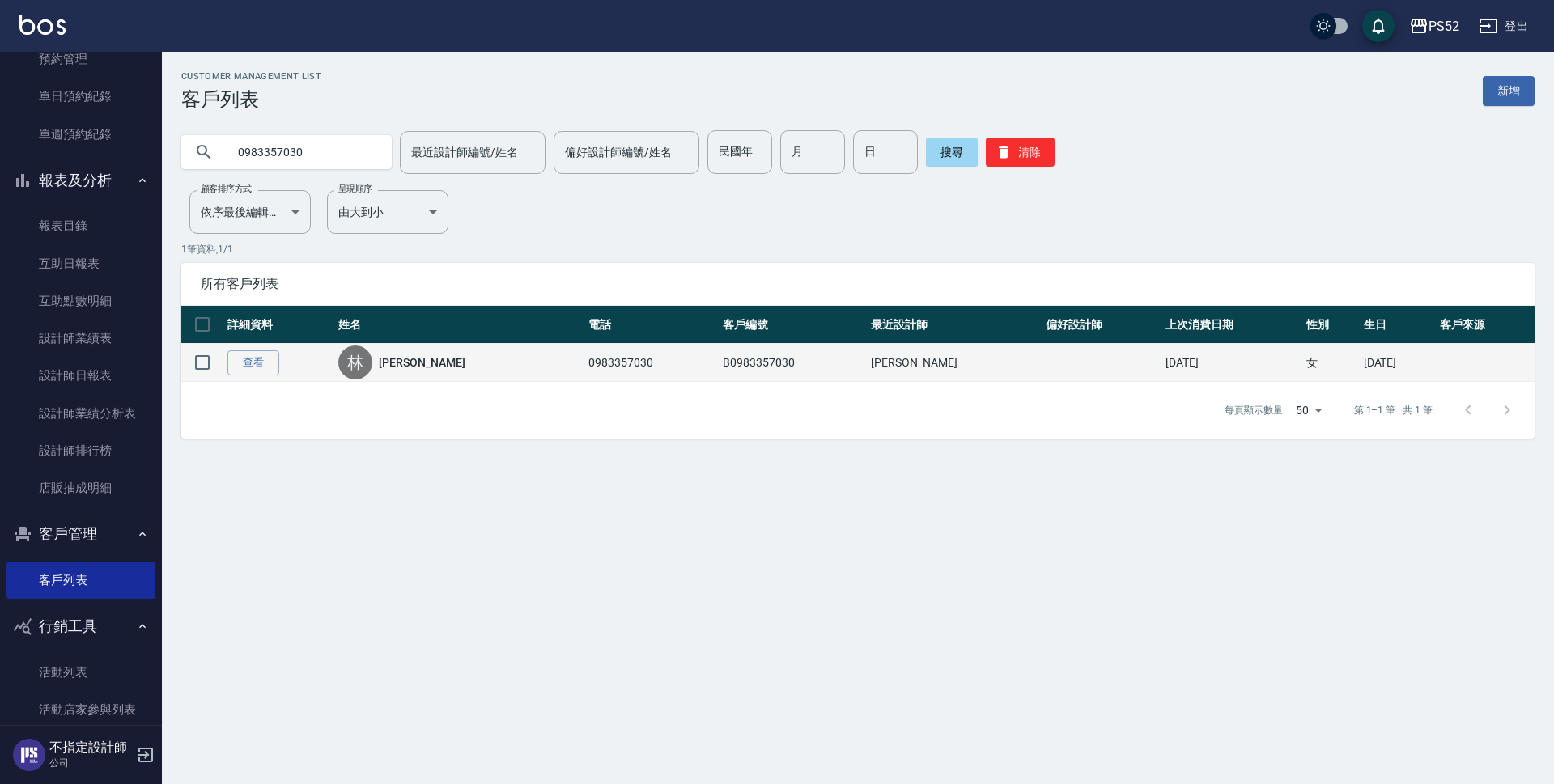
drag, startPoint x: 455, startPoint y: 366, endPoint x: 422, endPoint y: 374, distance: 34.0
click at [422, 374] on div "林 林幸樺" at bounding box center [459, 363] width 242 height 34
drag, startPoint x: 435, startPoint y: 360, endPoint x: 390, endPoint y: 362, distance: 45.0
click at [390, 362] on div "林 林幸樺" at bounding box center [459, 363] width 242 height 34
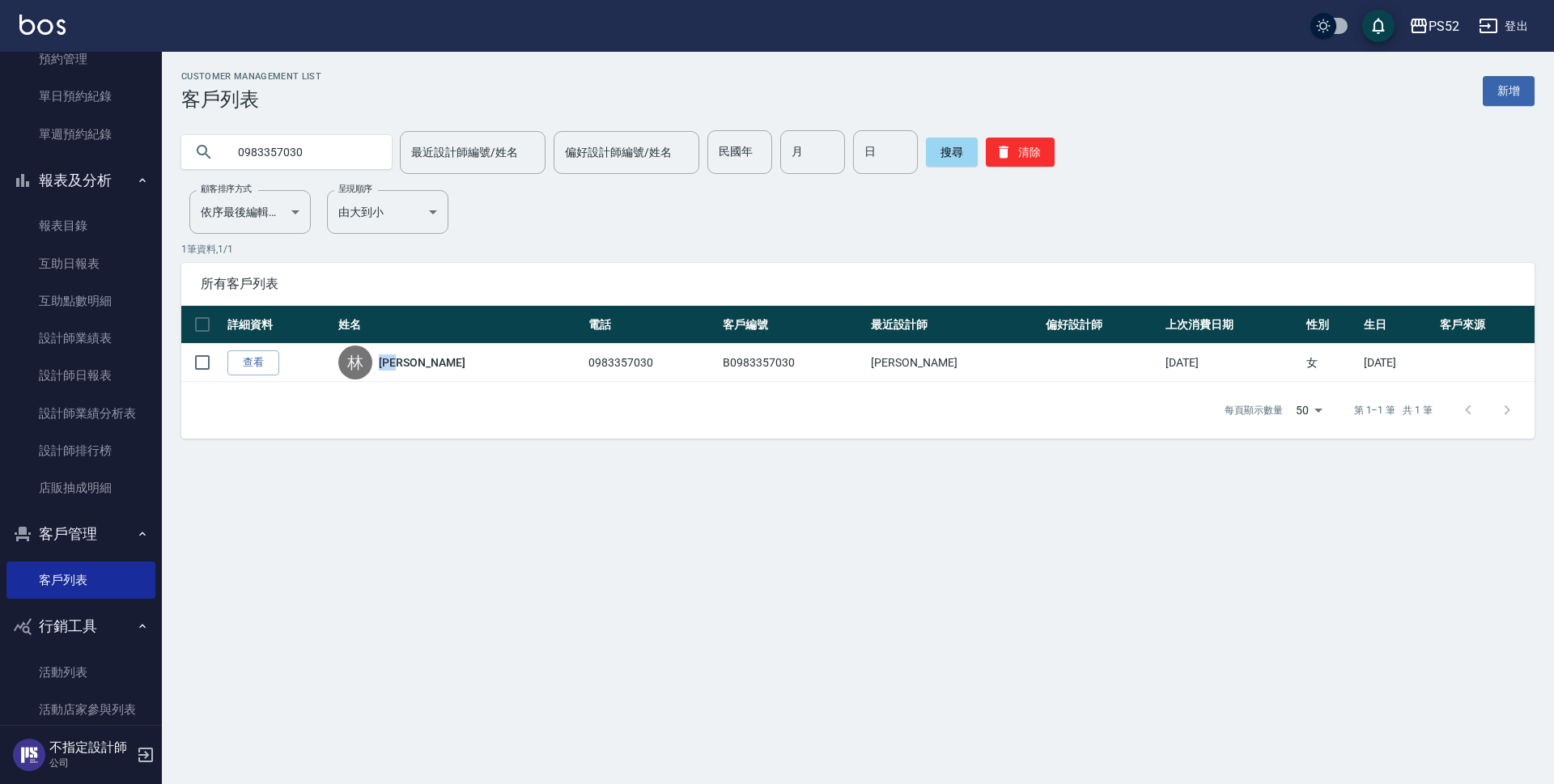
copy link "[PERSON_NAME]"
click at [324, 148] on input "0983357030" at bounding box center [302, 152] width 152 height 43
drag, startPoint x: 324, startPoint y: 148, endPoint x: 198, endPoint y: 132, distance: 127.0
click at [198, 132] on div "0983357030" at bounding box center [286, 152] width 210 height 43
paste input "[PERSON_NAME]"
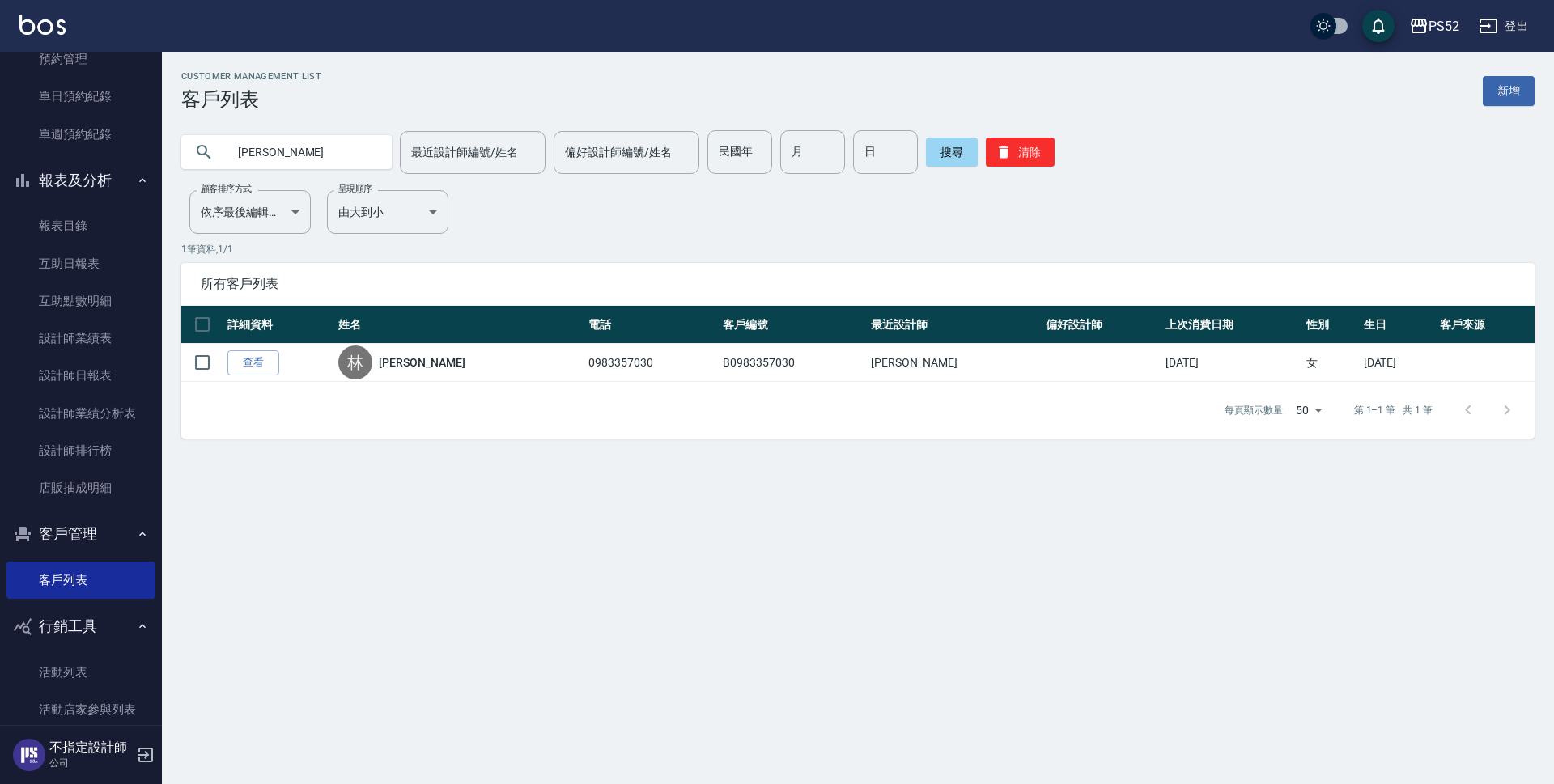
type input "林幸"
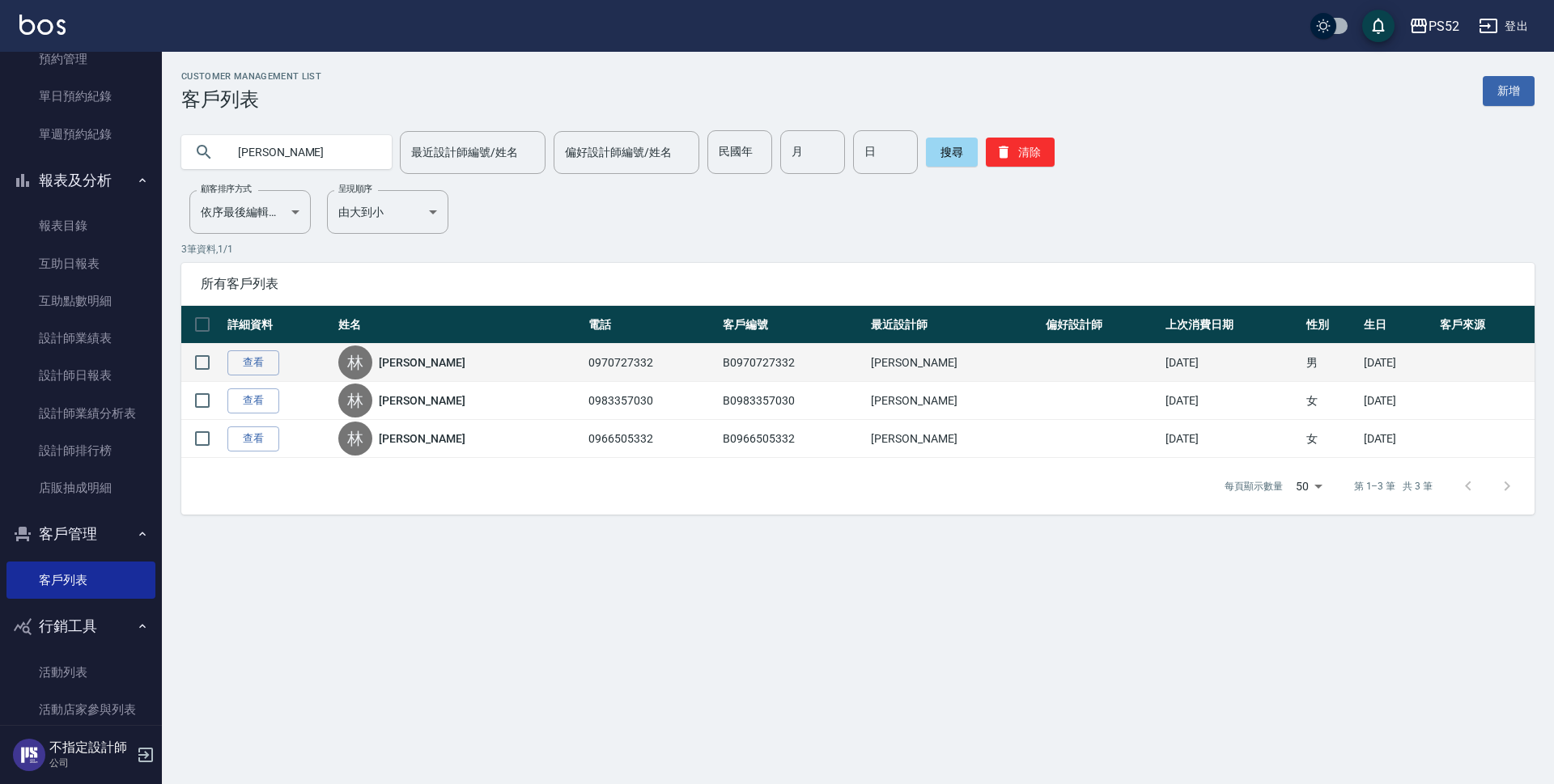
click at [399, 358] on link "林幸曄" at bounding box center [421, 362] width 86 height 16
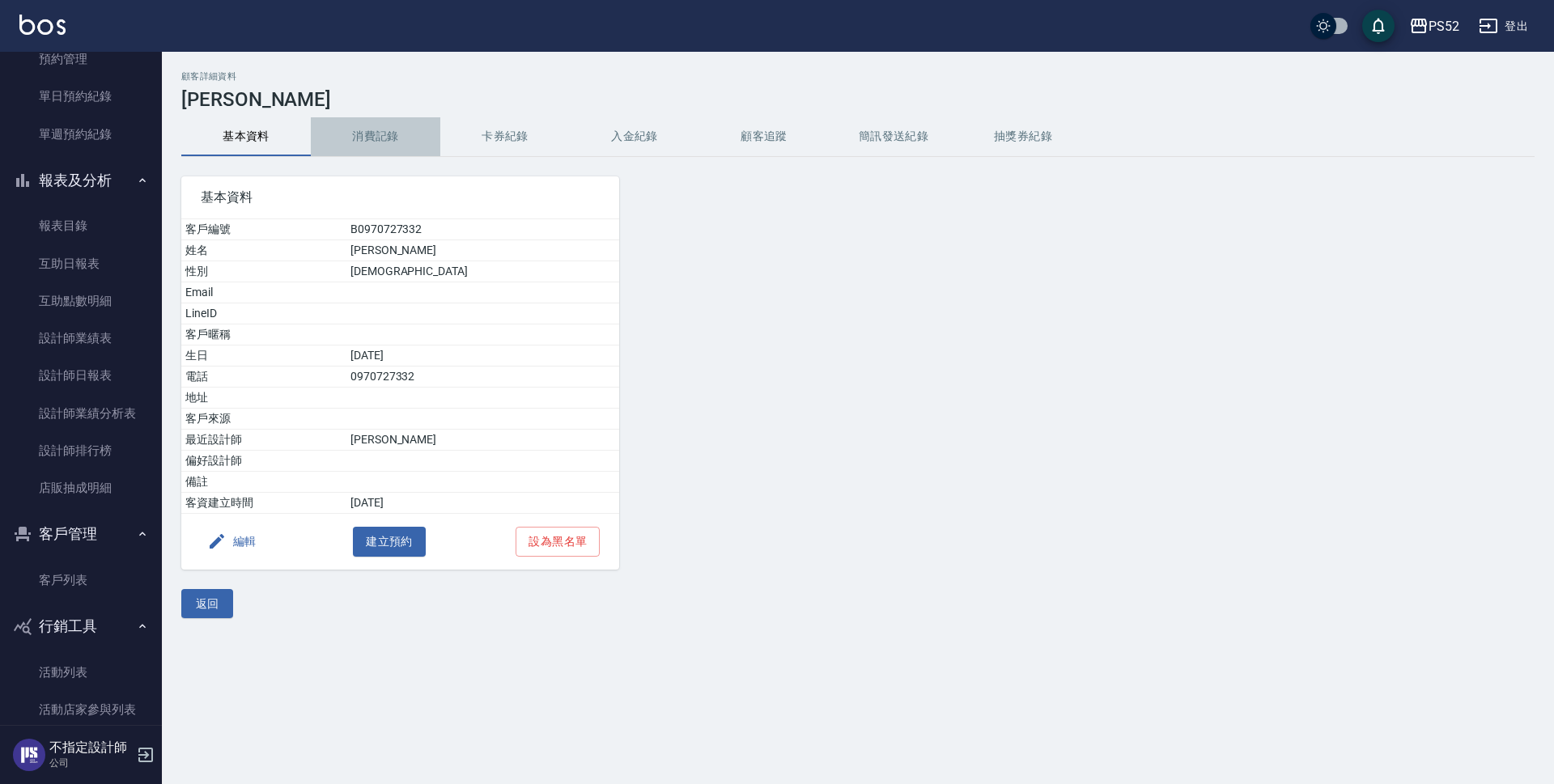
click at [369, 134] on button "消費記錄" at bounding box center [376, 137] width 129 height 39
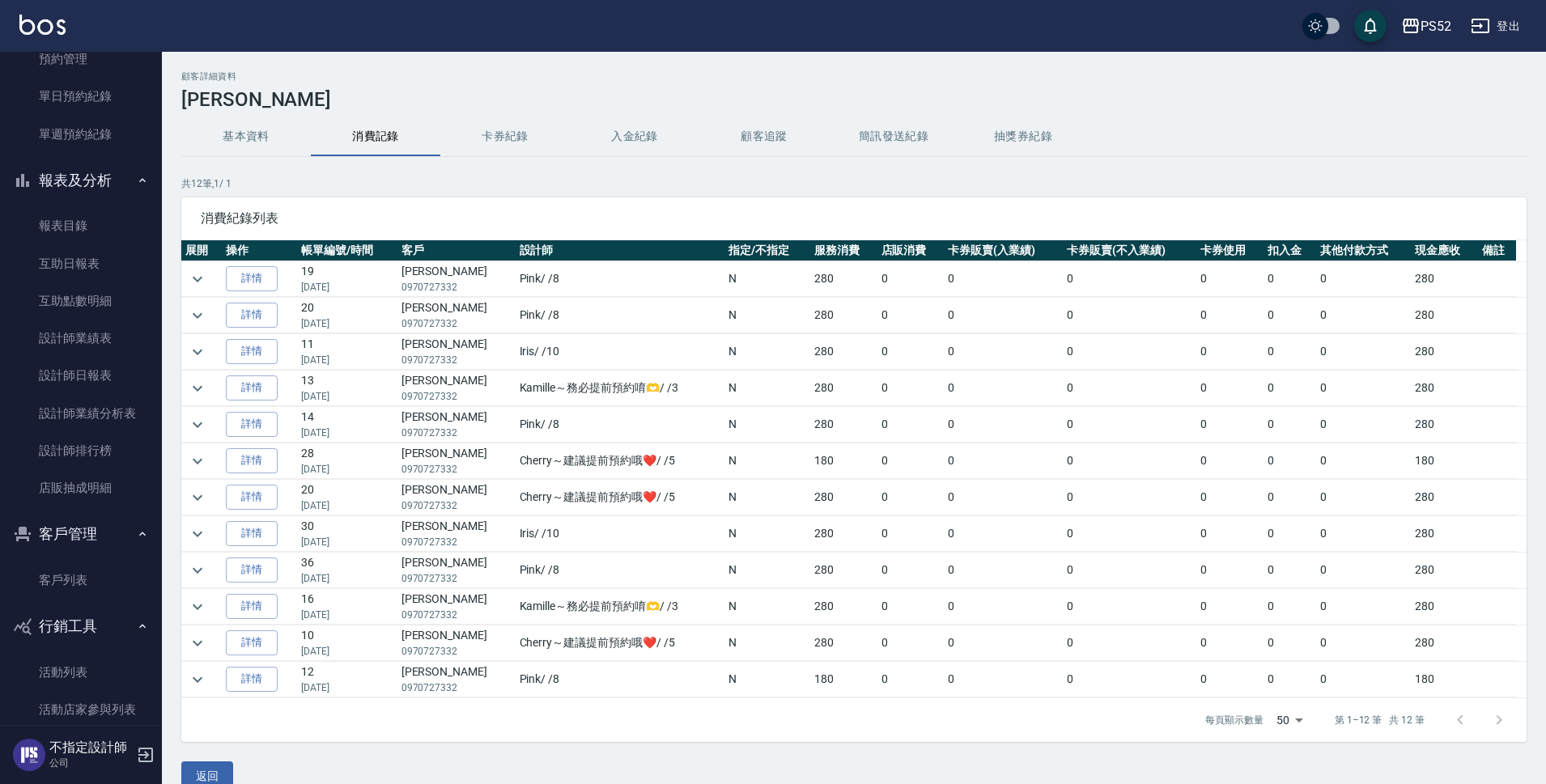
click at [295, 106] on h3 "林幸曄" at bounding box center [854, 100] width 1345 height 23
click at [300, 119] on button "基本資料" at bounding box center [246, 137] width 129 height 39
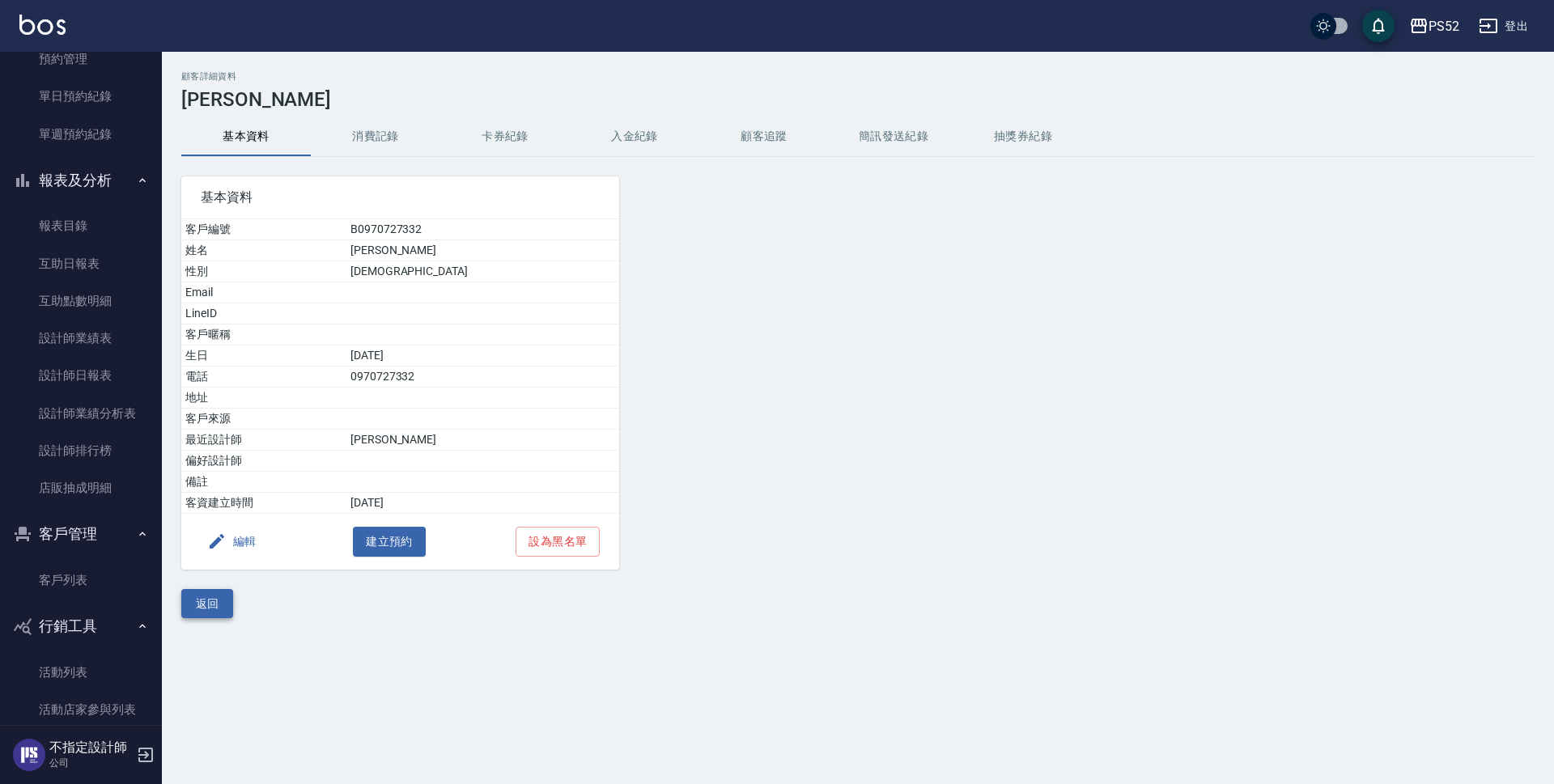
click at [231, 599] on button "返回" at bounding box center [207, 604] width 52 height 30
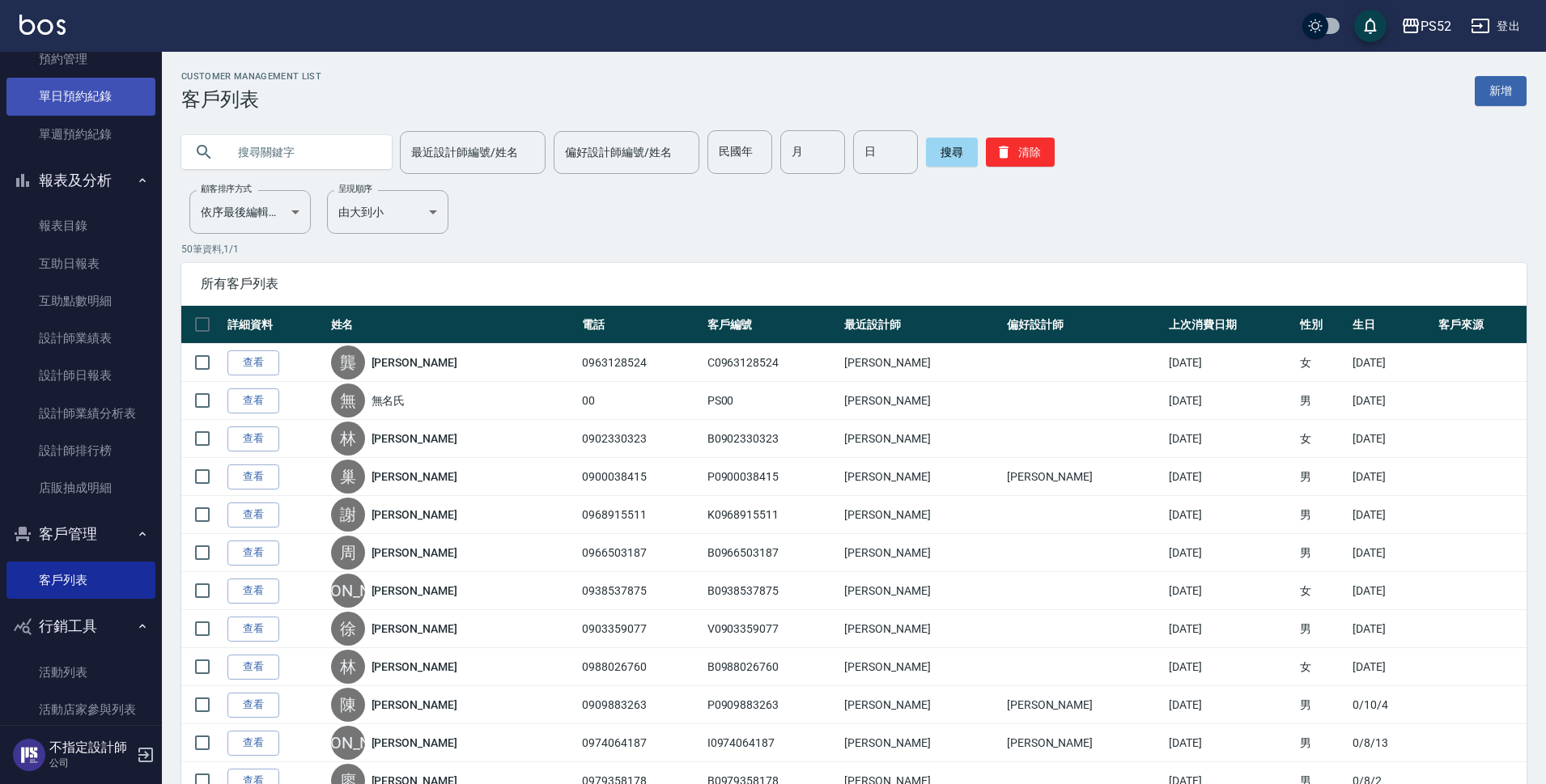
click at [104, 100] on link "單日預約紀錄" at bounding box center [81, 96] width 149 height 37
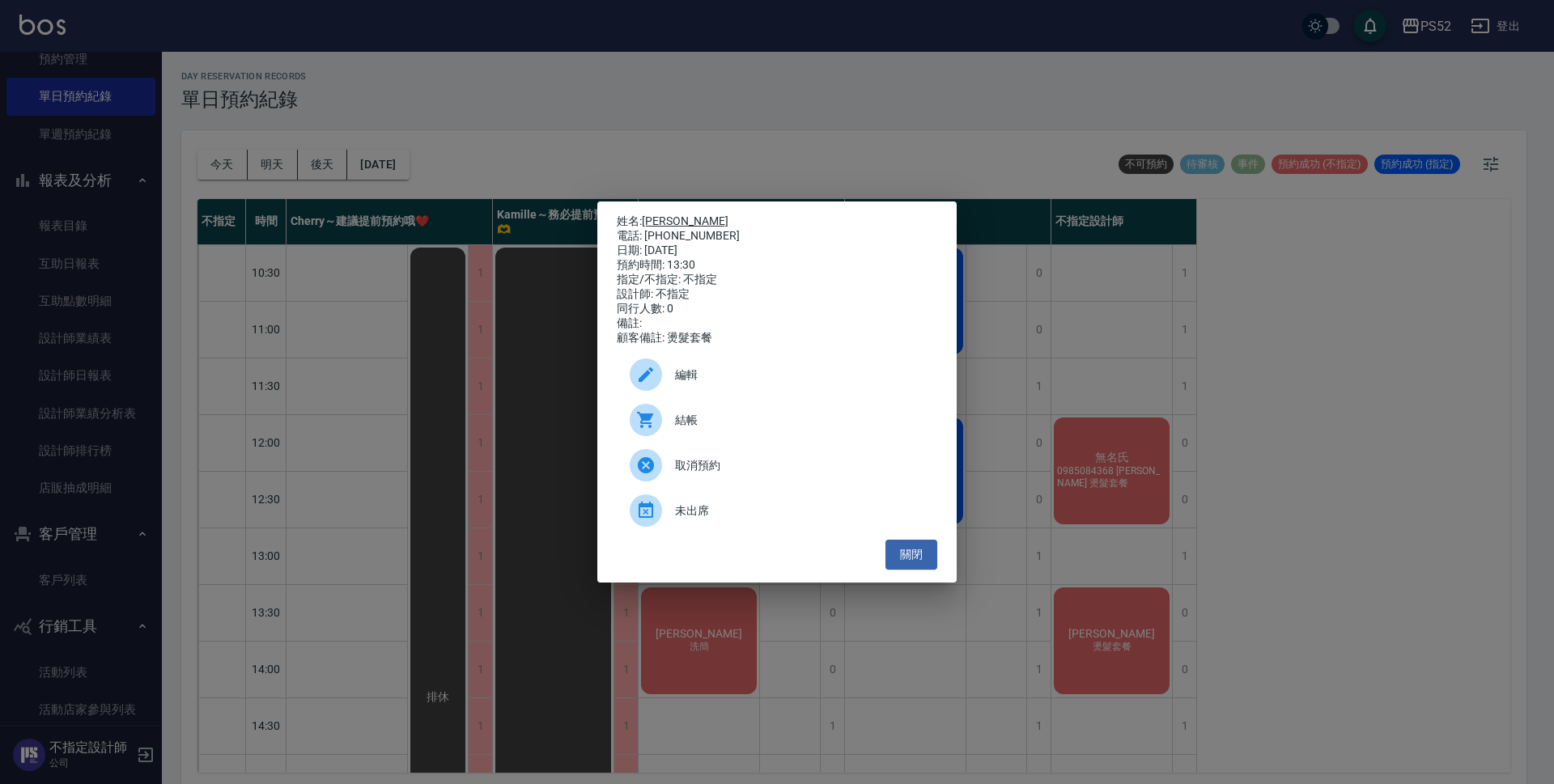
click at [662, 215] on link "[PERSON_NAME]" at bounding box center [685, 220] width 87 height 13
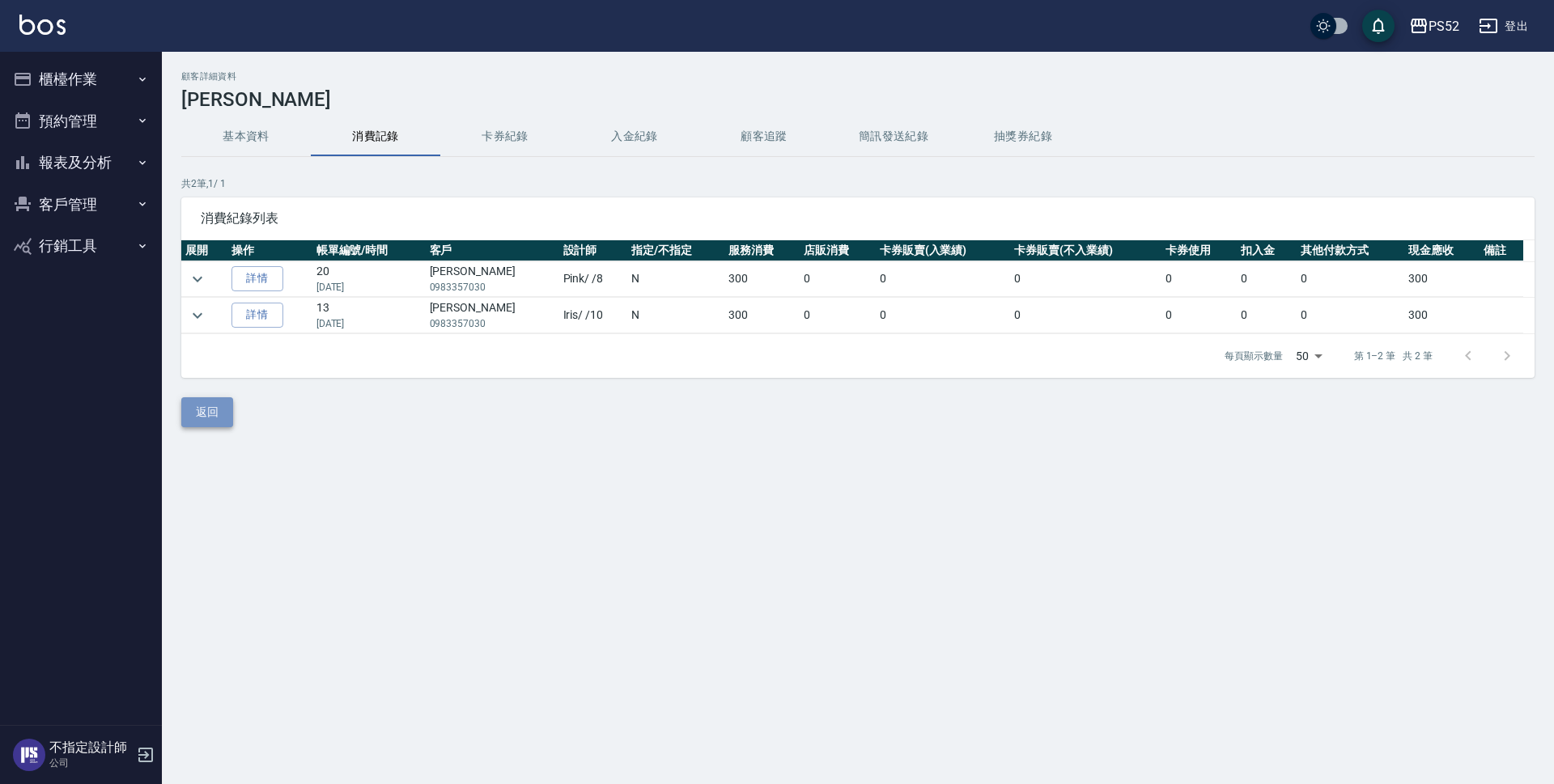
click at [213, 416] on button "返回" at bounding box center [207, 412] width 52 height 30
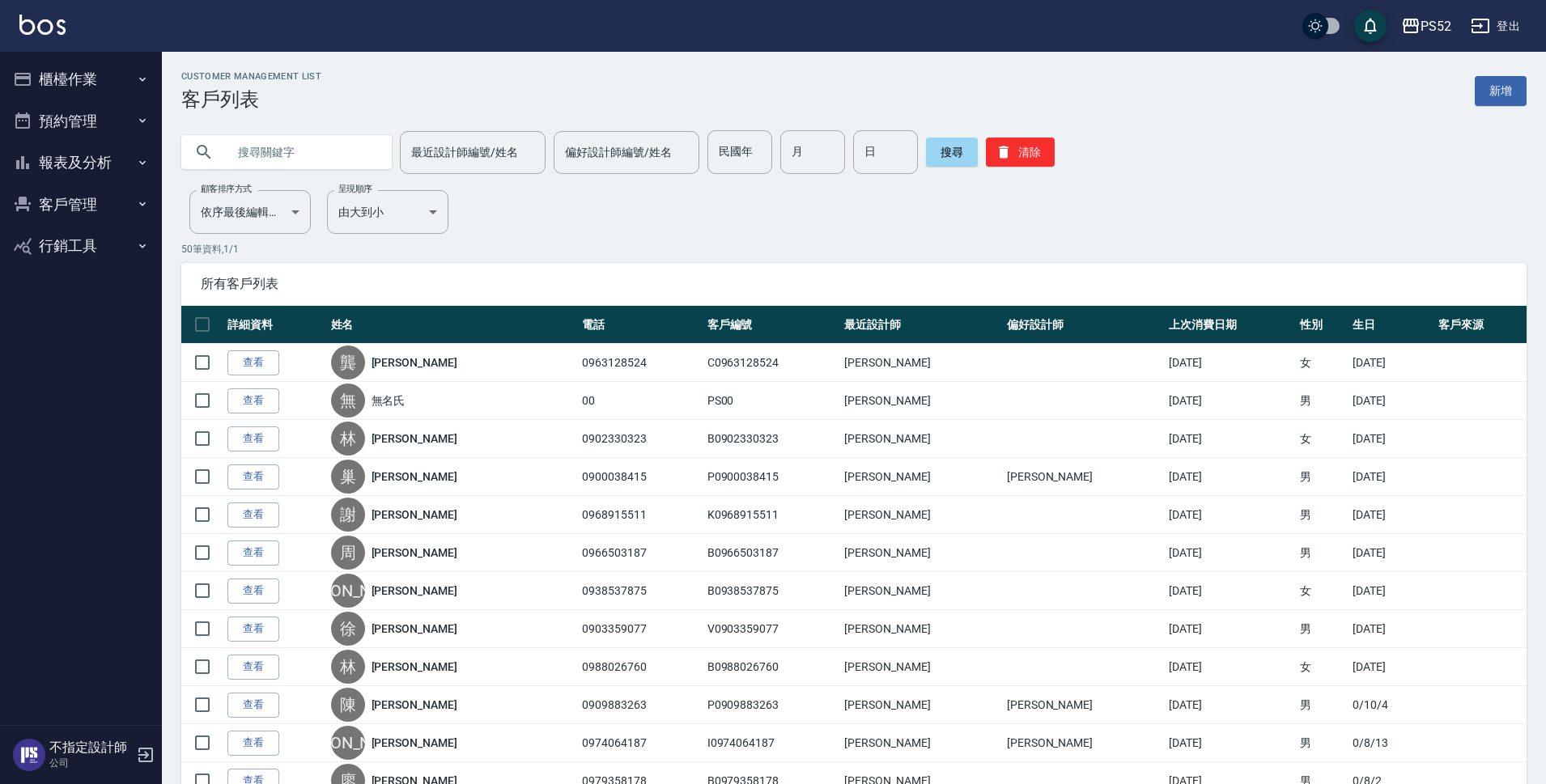
click at [113, 172] on button "報表及分析" at bounding box center [81, 162] width 149 height 42
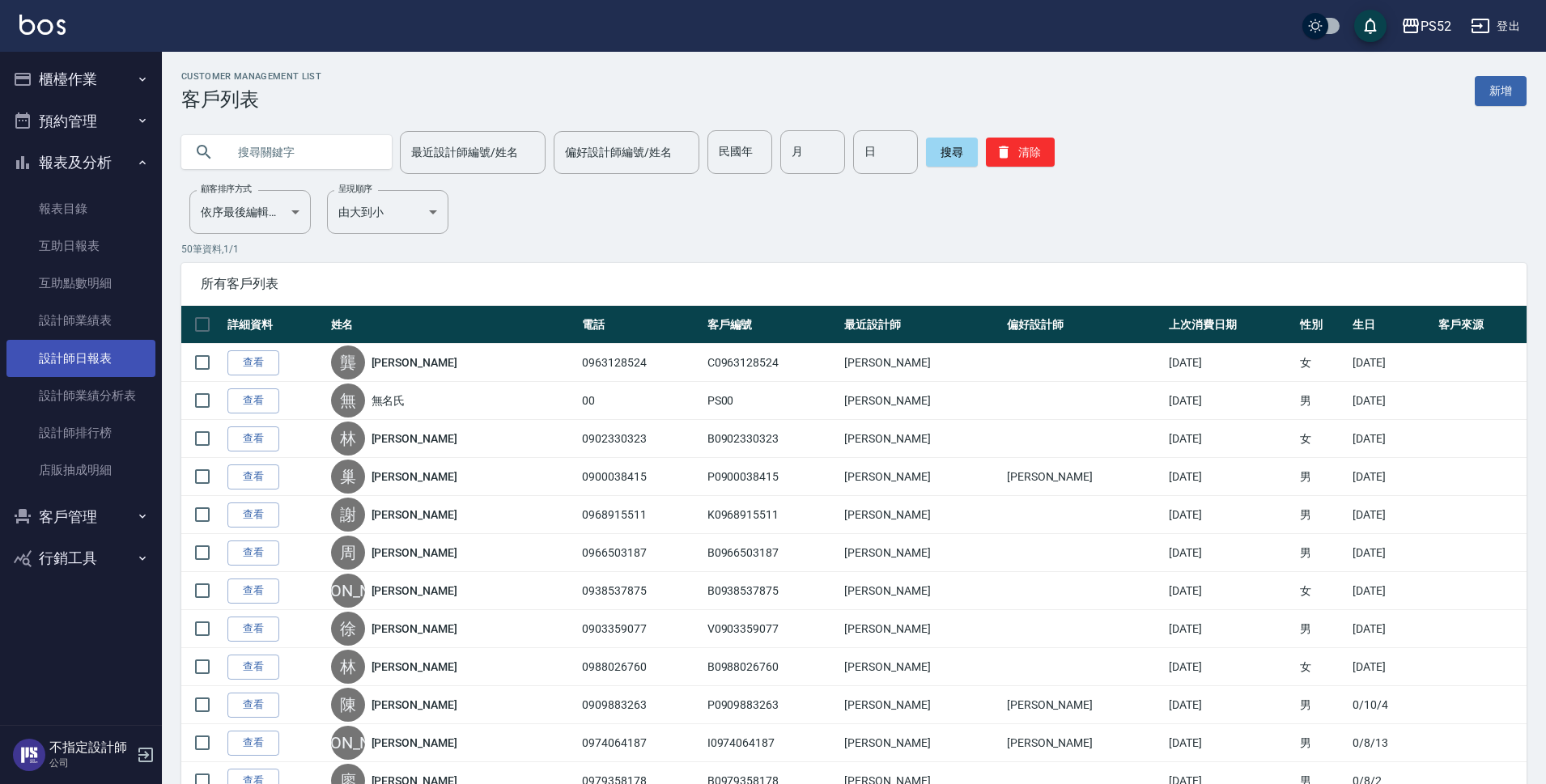
click at [104, 358] on link "設計師日報表" at bounding box center [81, 358] width 149 height 37
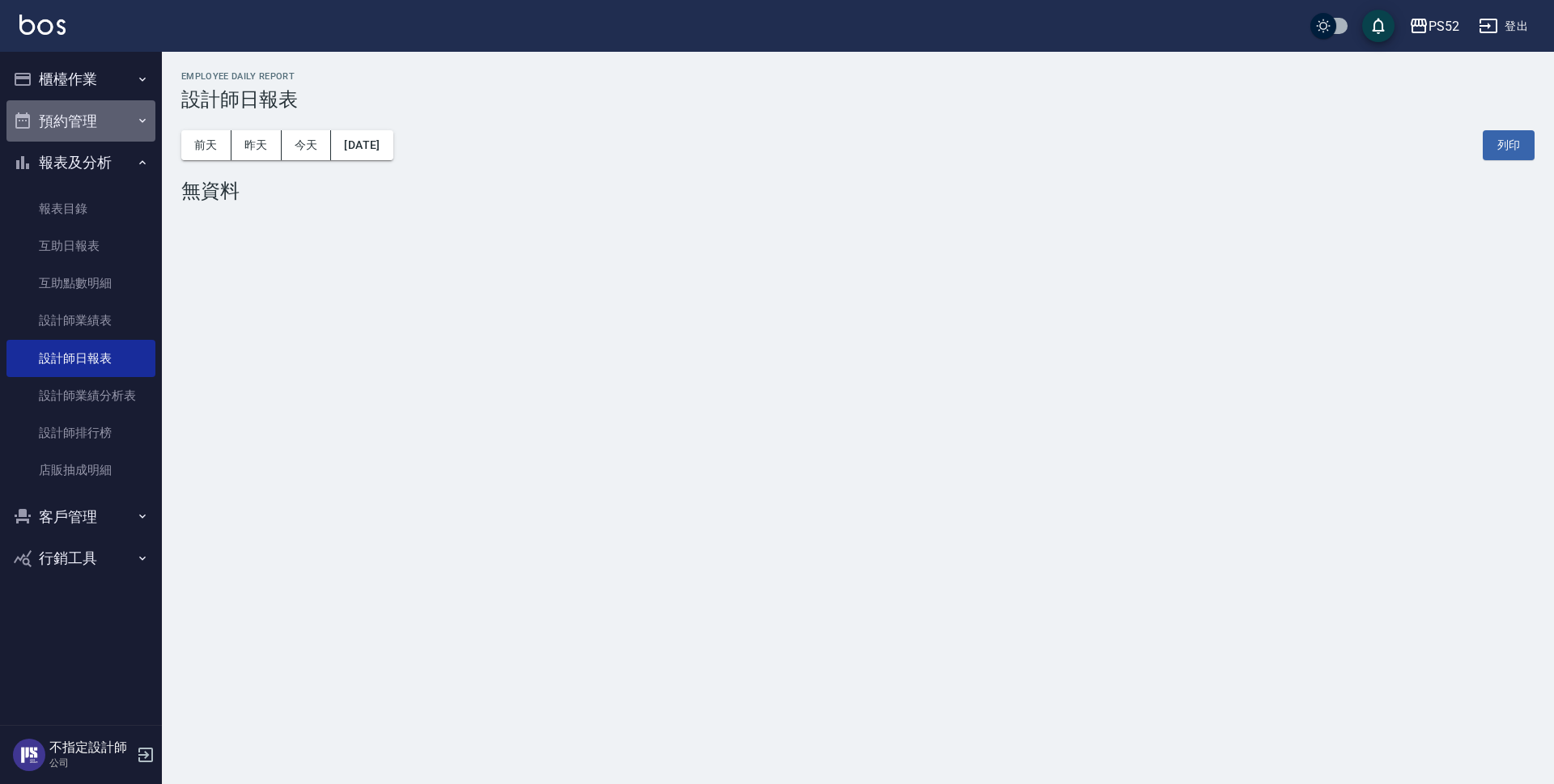
click at [85, 117] on button "預約管理" at bounding box center [81, 121] width 149 height 42
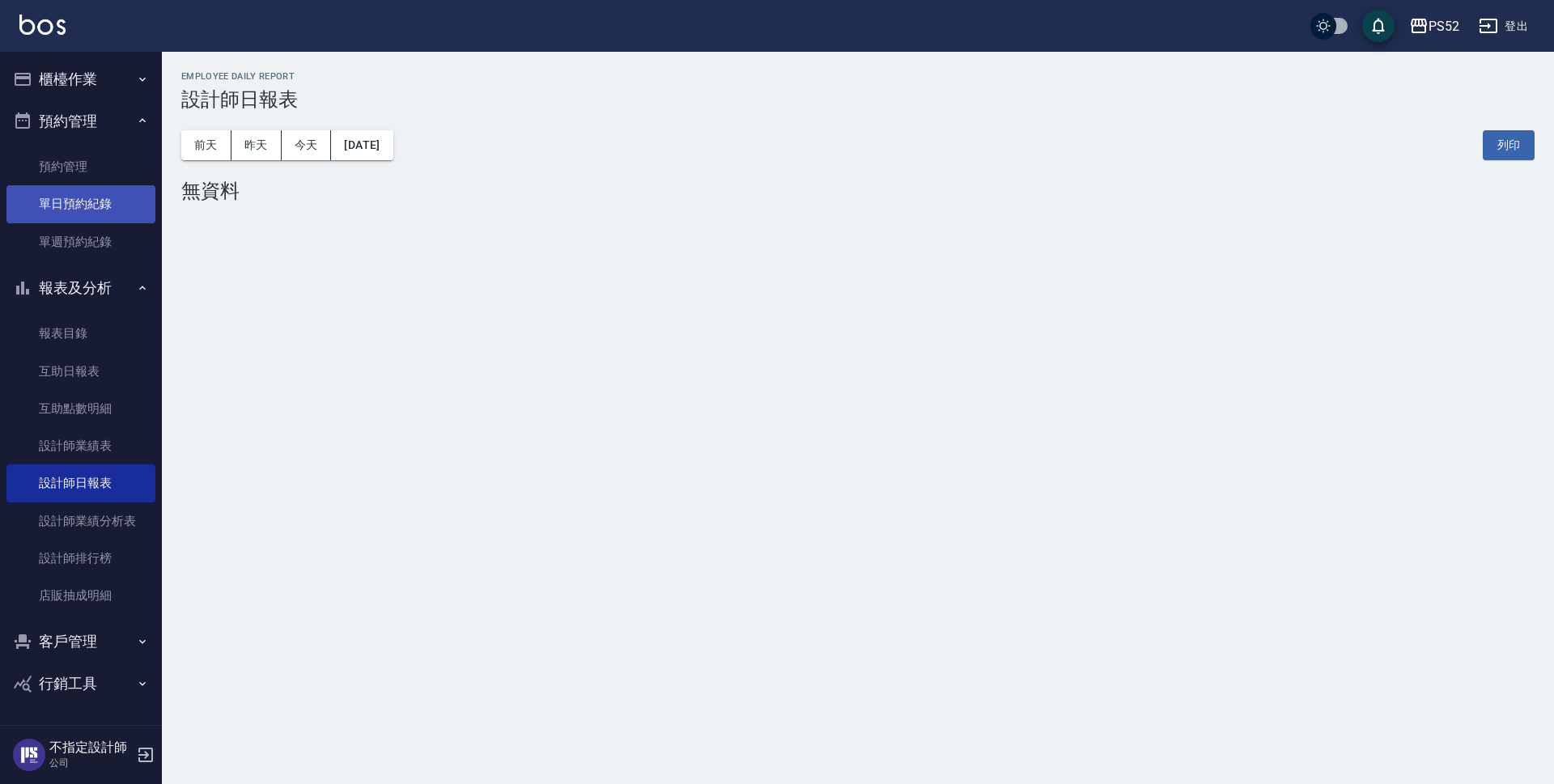
click at [94, 205] on link "單日預約紀錄" at bounding box center [81, 204] width 149 height 37
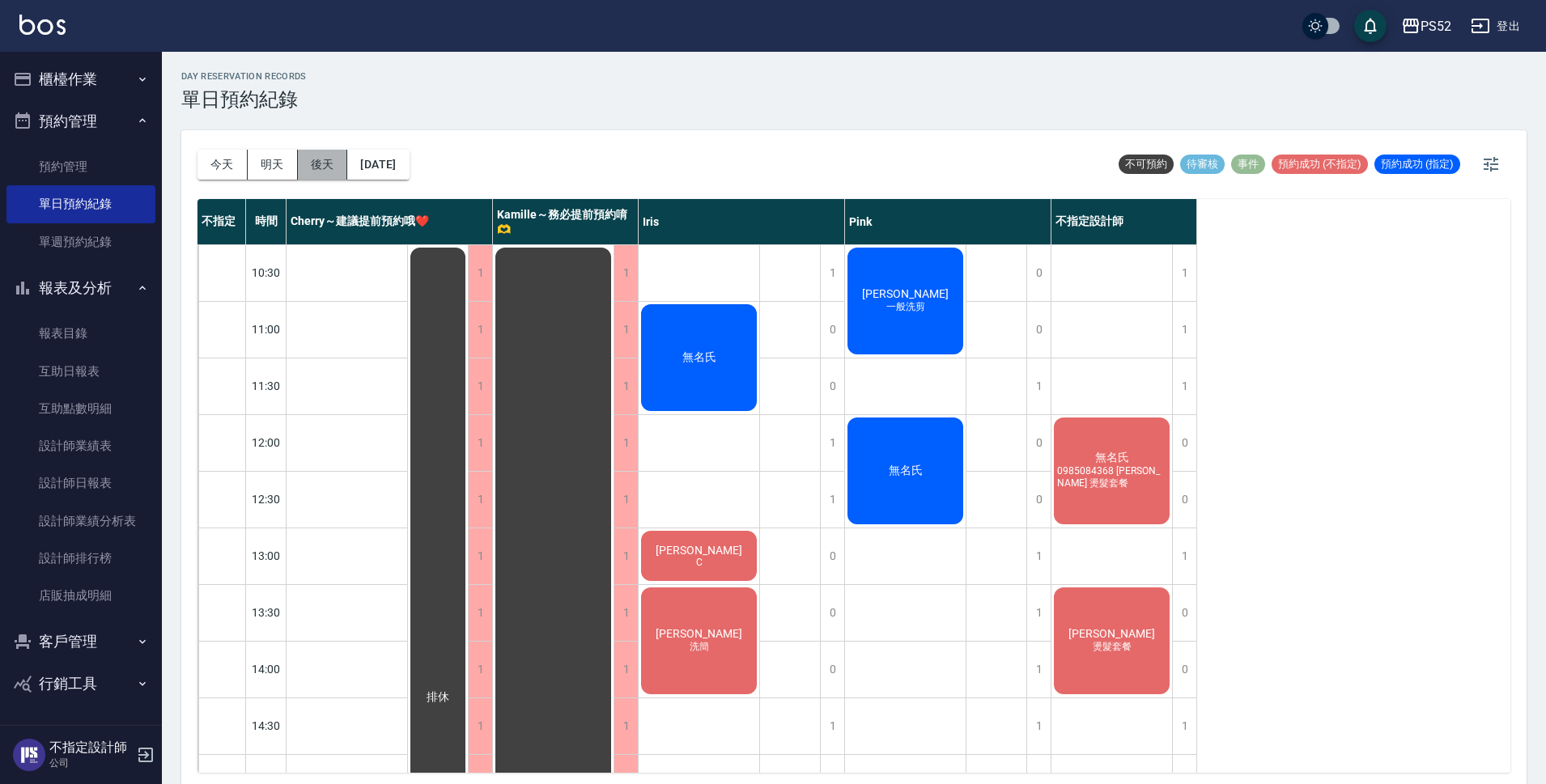
click at [330, 163] on button "後天" at bounding box center [323, 164] width 50 height 30
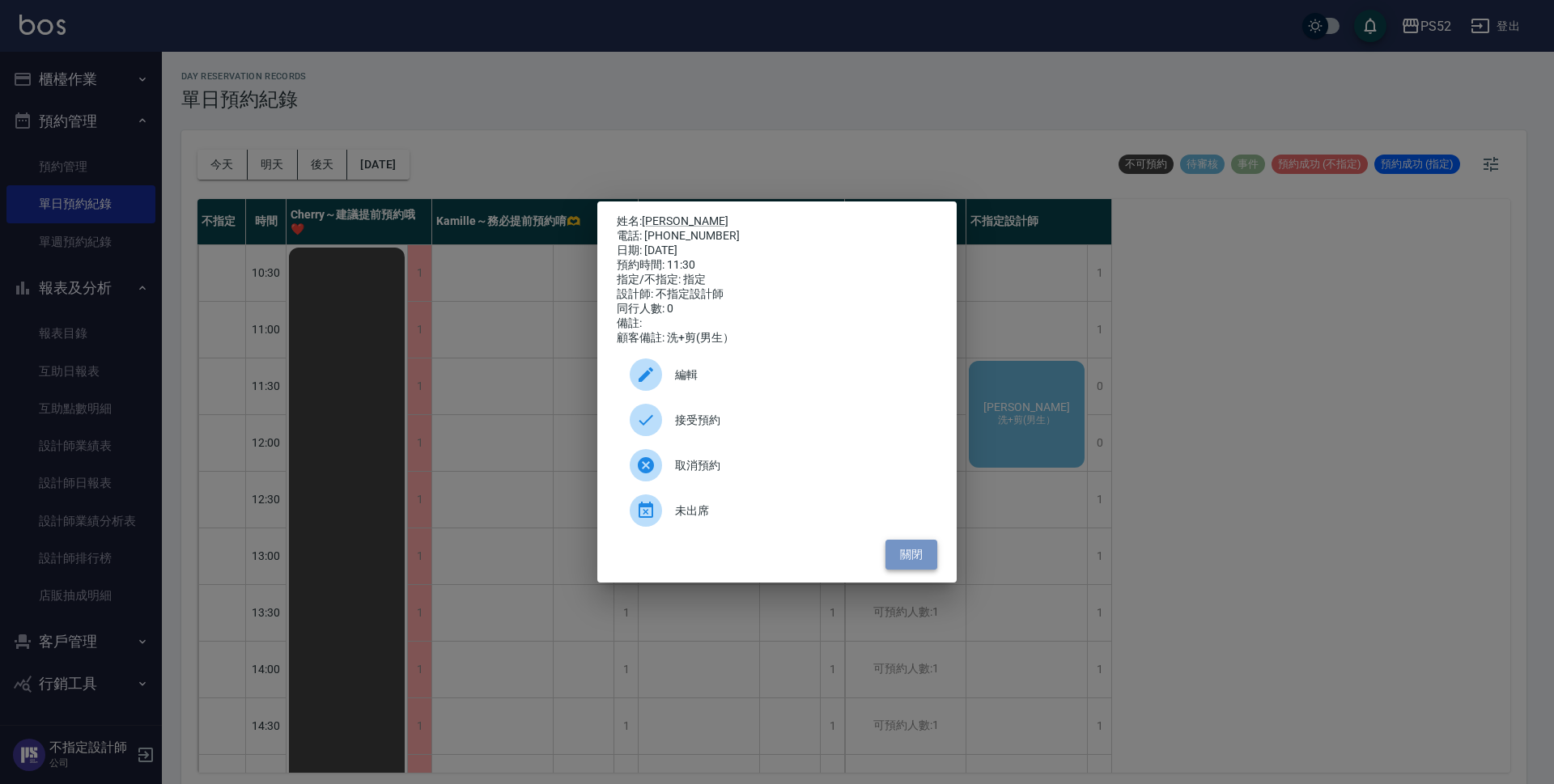
click at [912, 558] on button "關閉" at bounding box center [911, 554] width 52 height 30
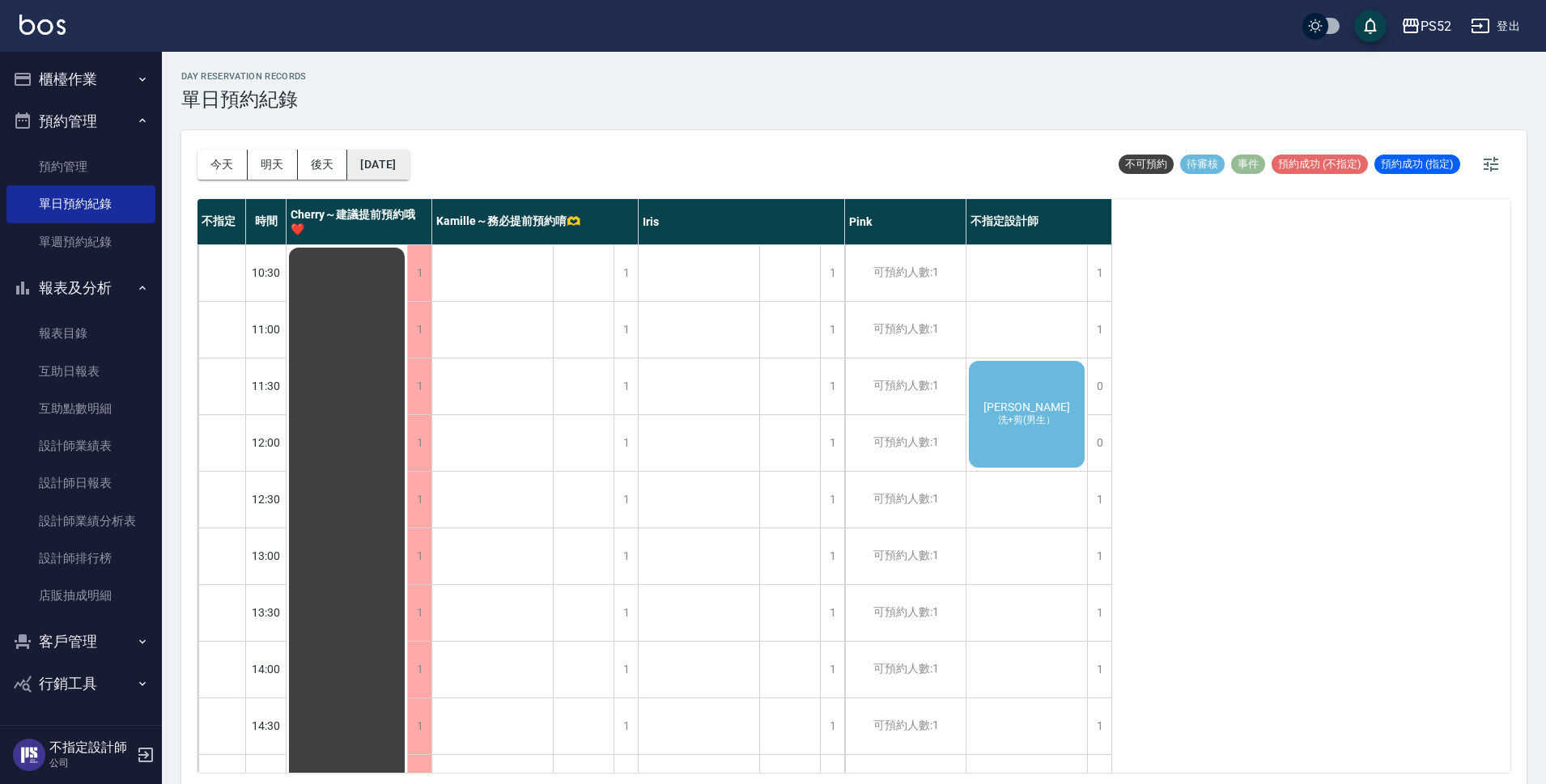
click at [380, 167] on button "2025/08/20" at bounding box center [378, 164] width 61 height 30
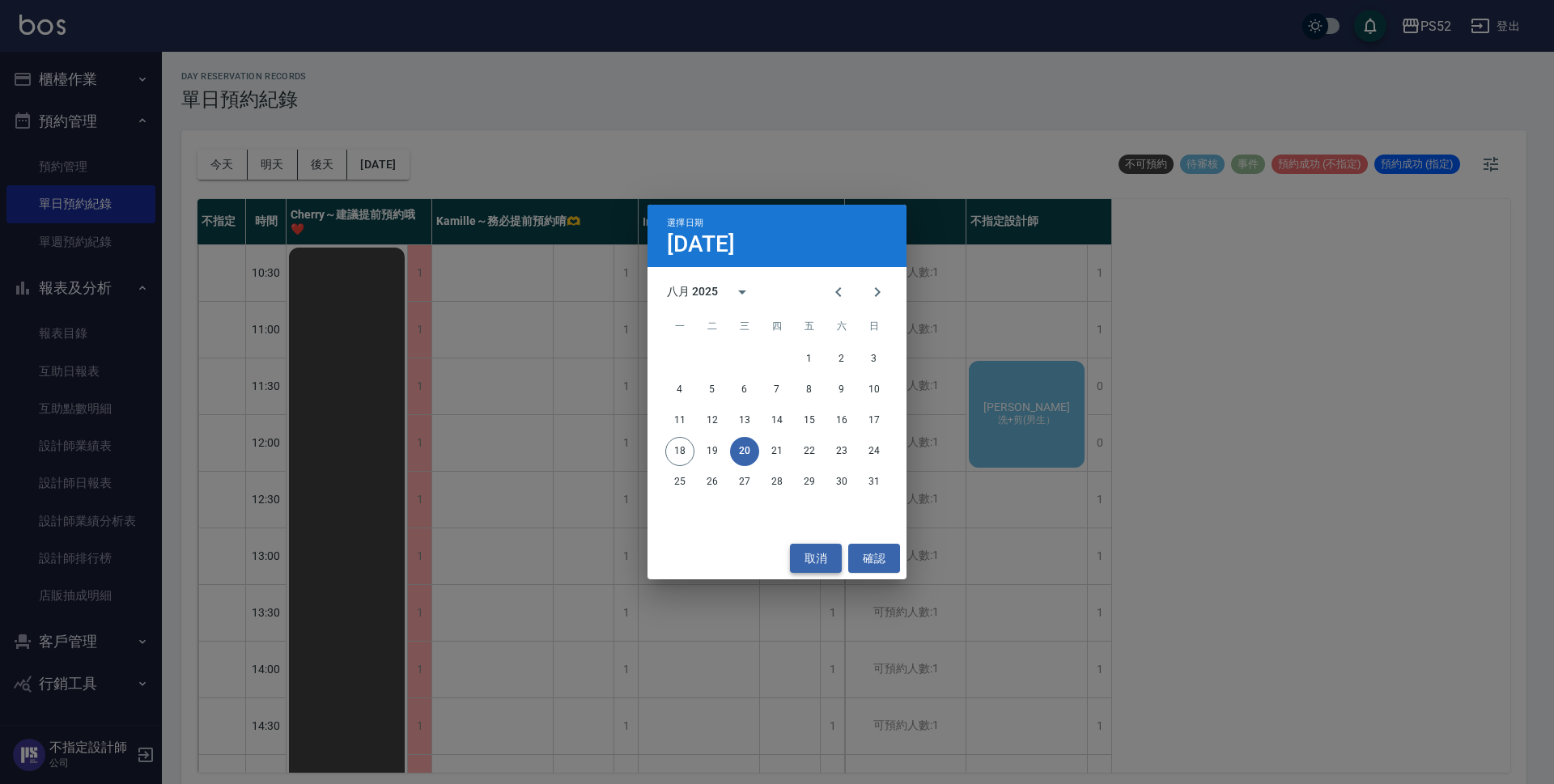
click at [821, 561] on button "取消" at bounding box center [816, 558] width 52 height 30
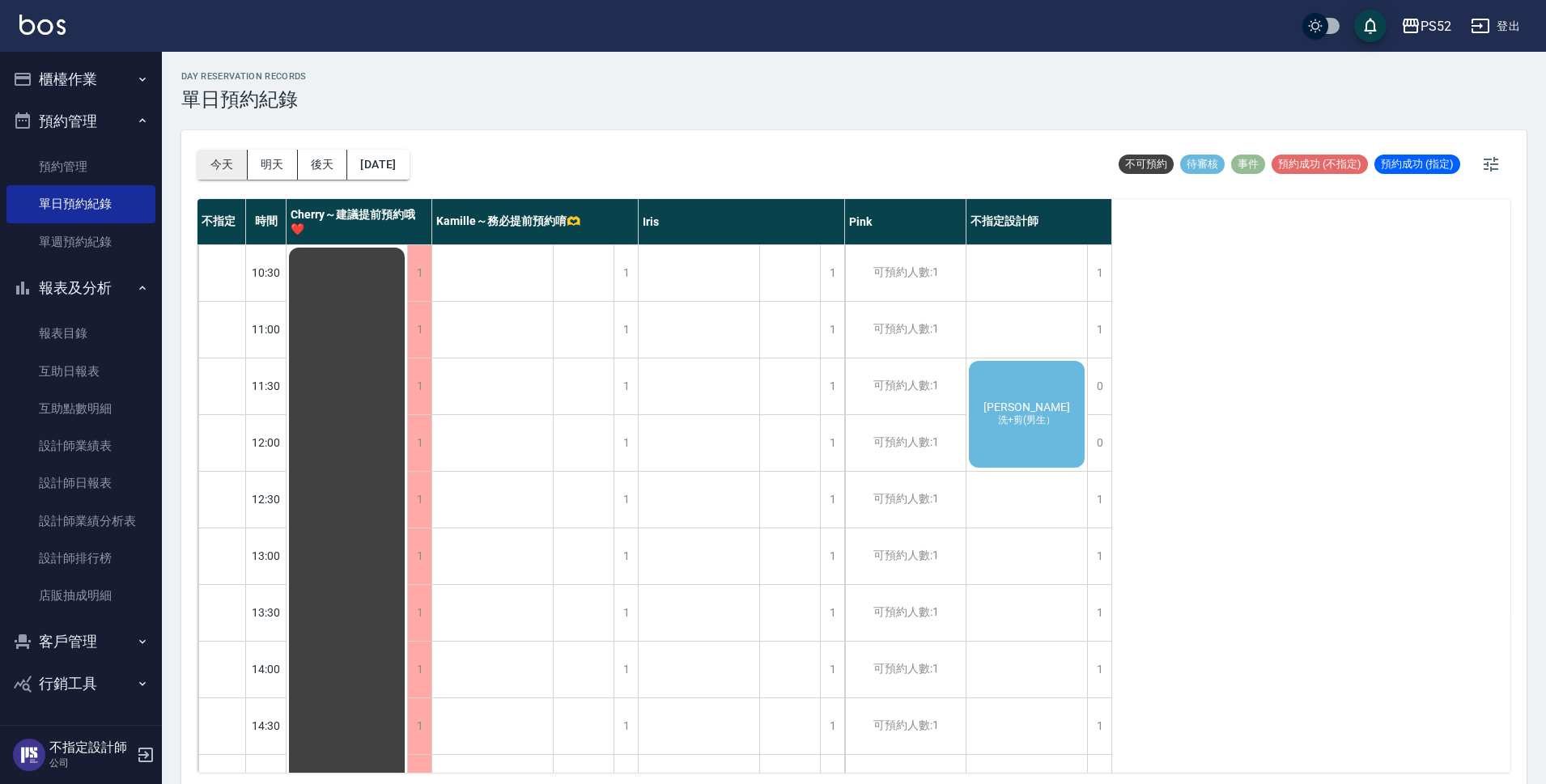
click at [221, 163] on button "今天" at bounding box center [222, 164] width 50 height 30
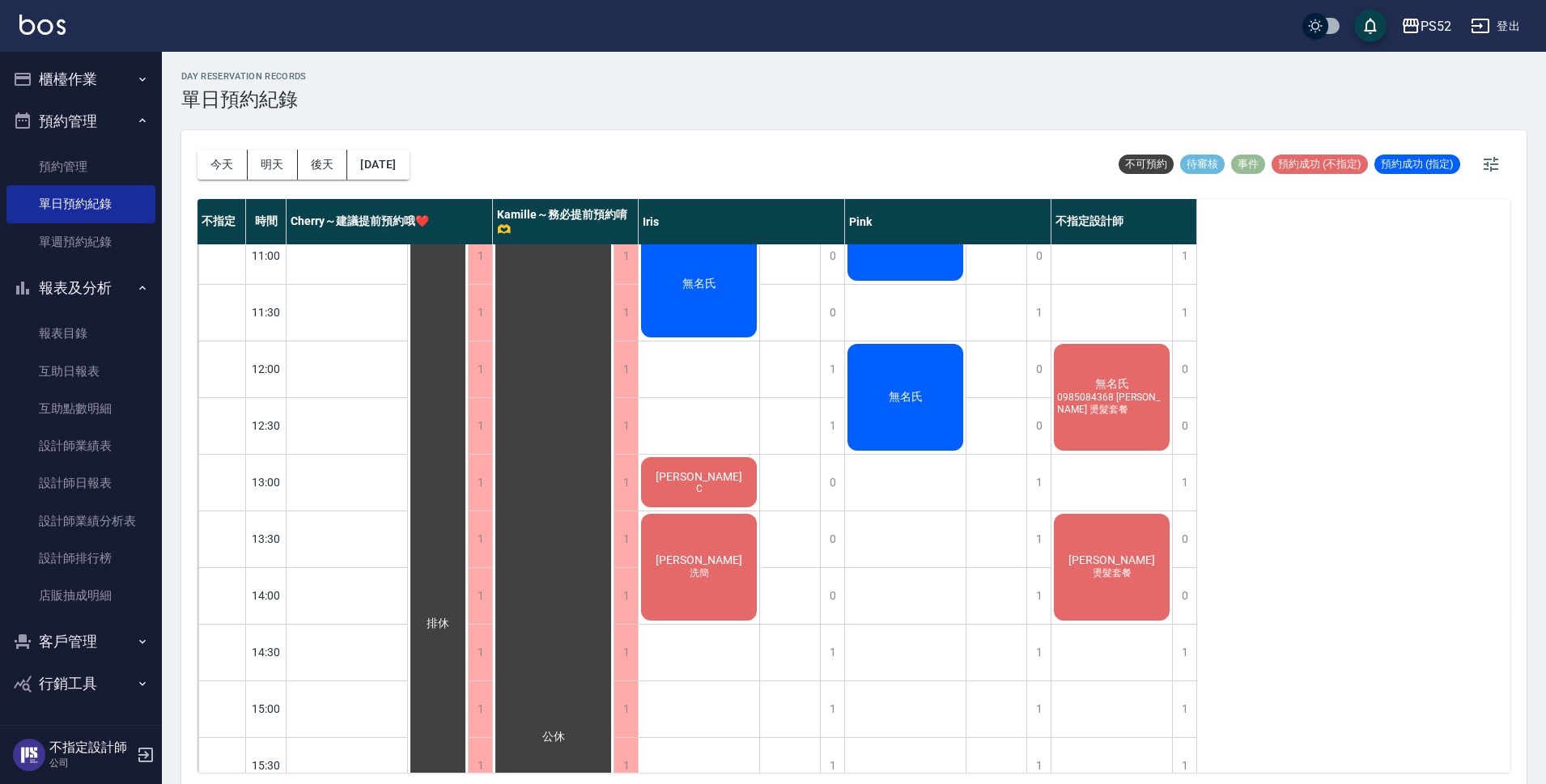
scroll to position [81, 0]
